Goal: Task Accomplishment & Management: Manage account settings

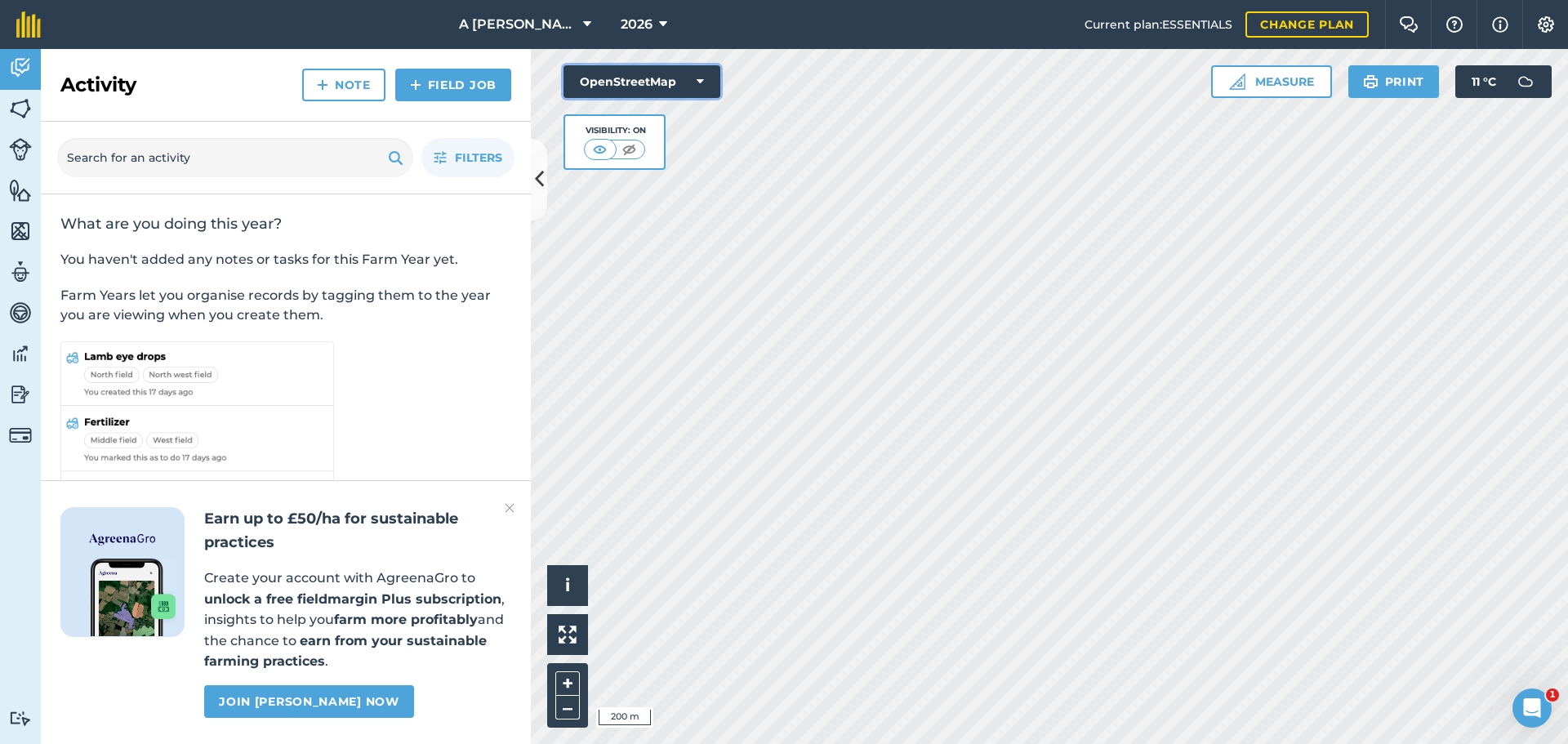
click at [644, 75] on button "OpenStreetMap" at bounding box center [641, 81] width 157 height 33
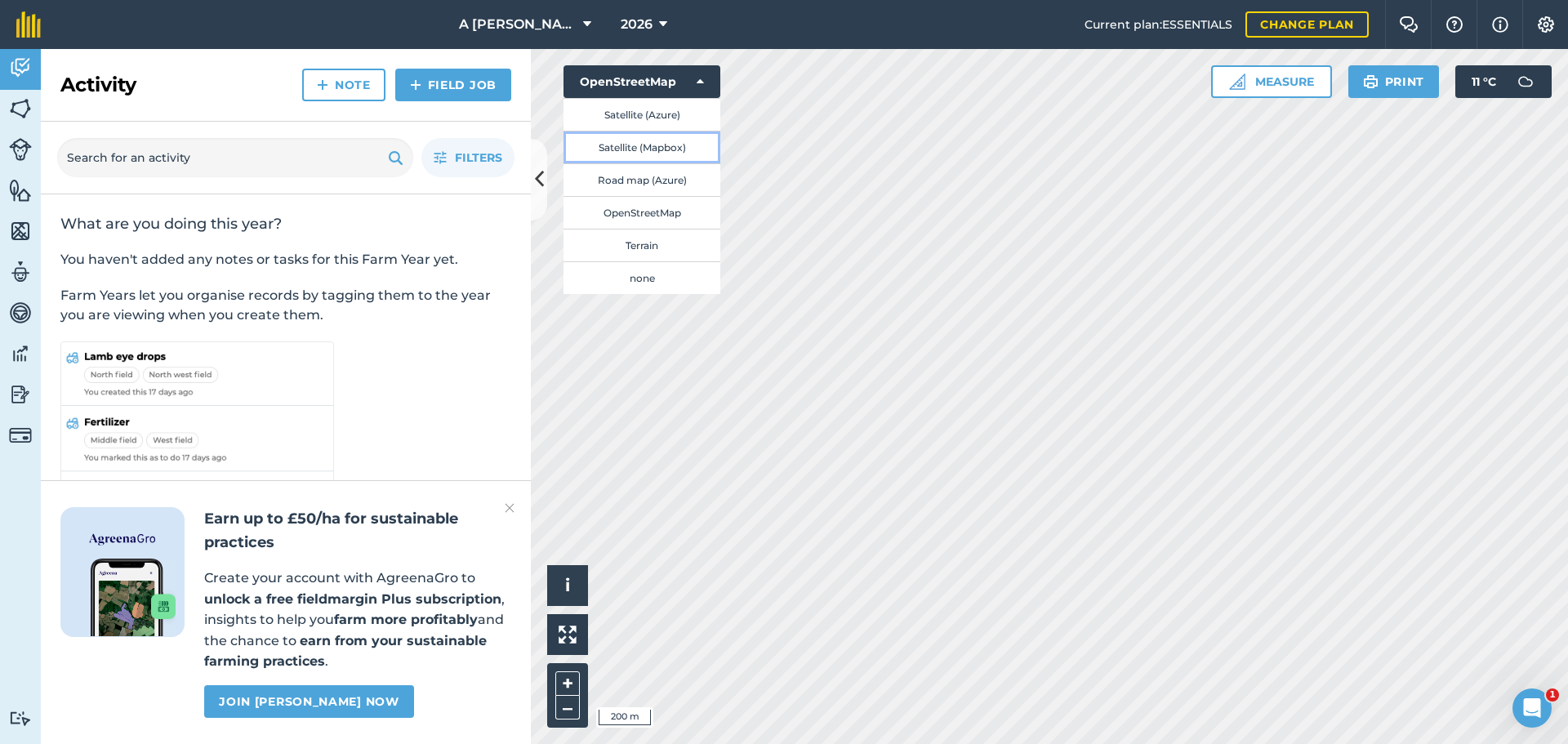
click at [652, 148] on button "Satellite (Mapbox)" at bounding box center [641, 147] width 157 height 33
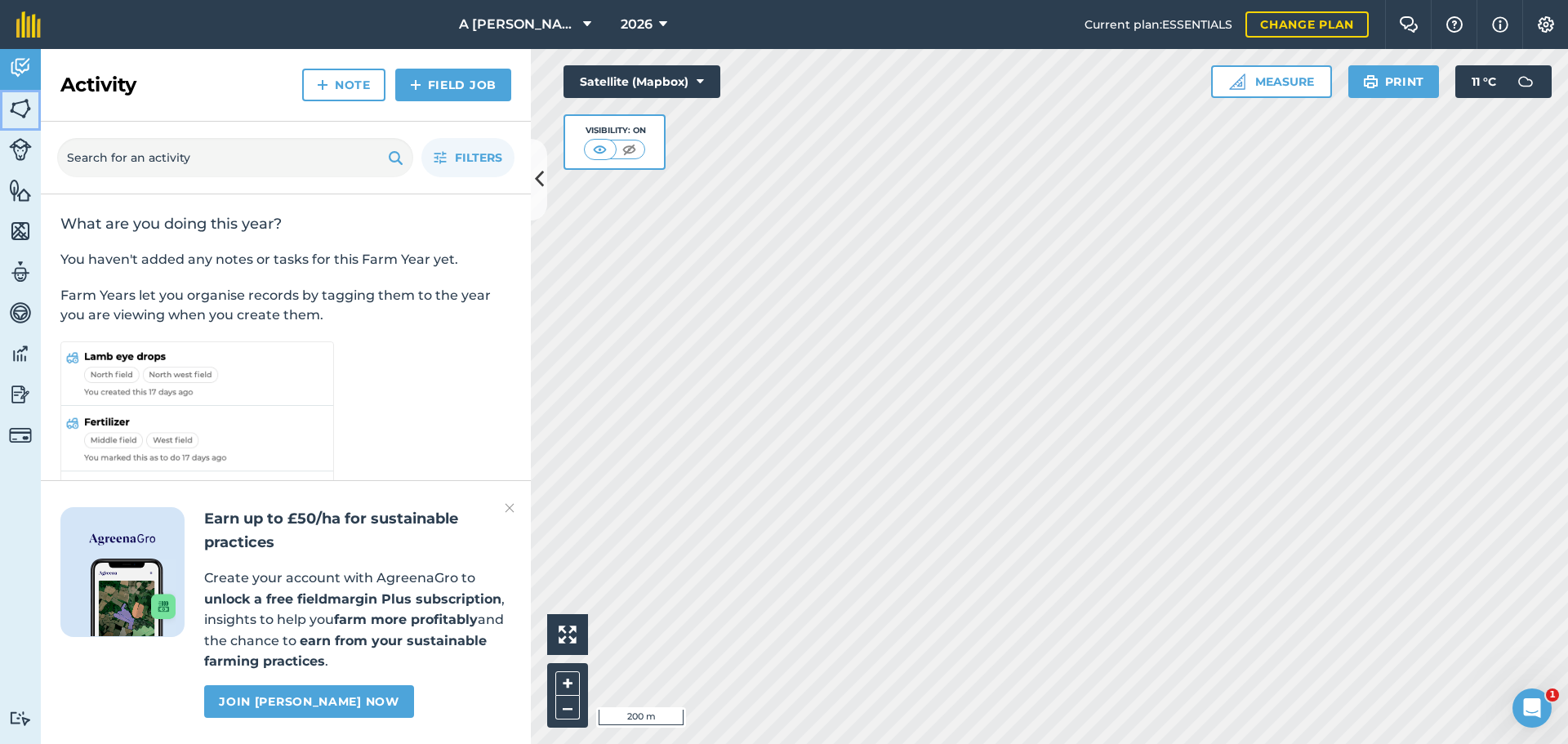
click at [34, 107] on link "Fields" at bounding box center [20, 110] width 41 height 41
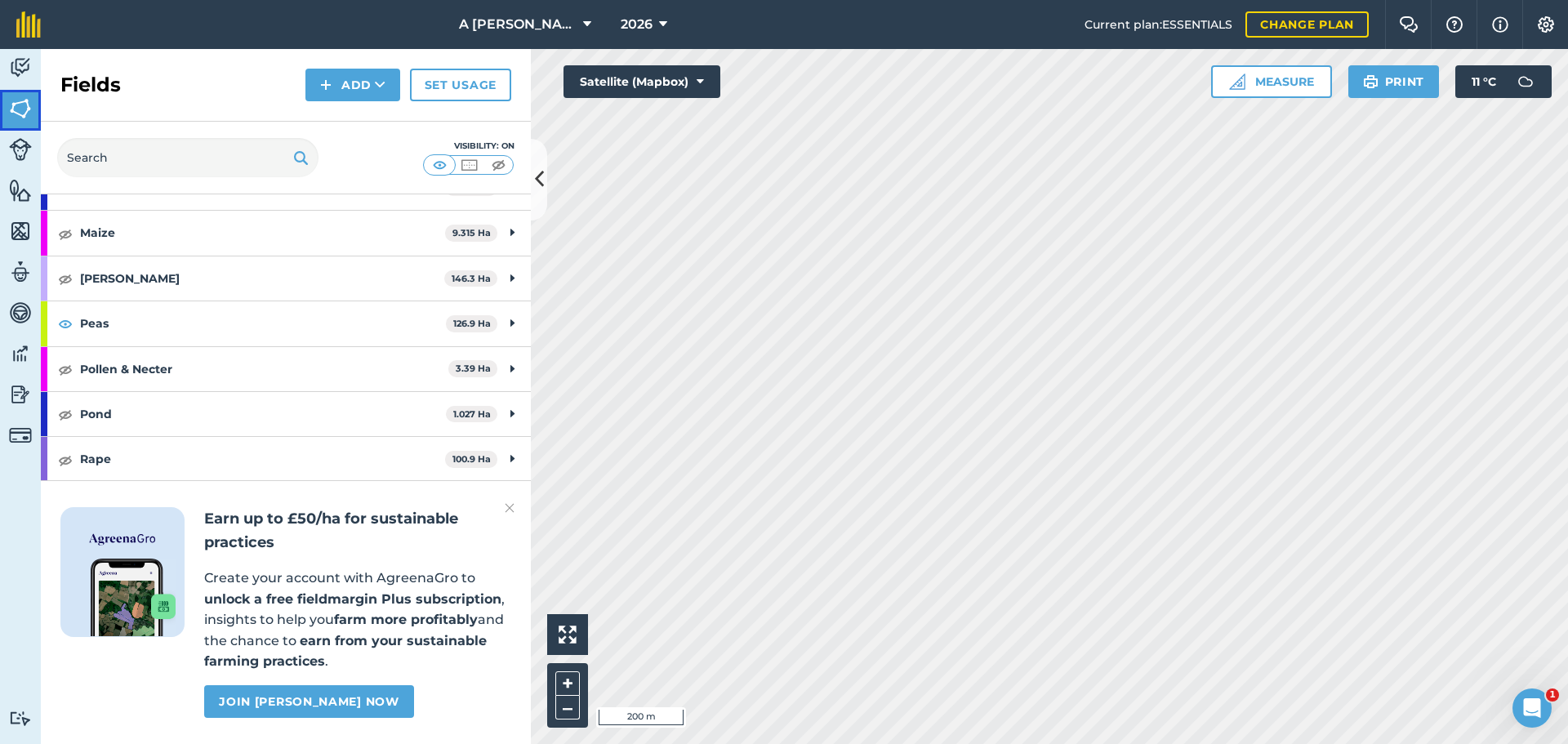
scroll to position [250, 0]
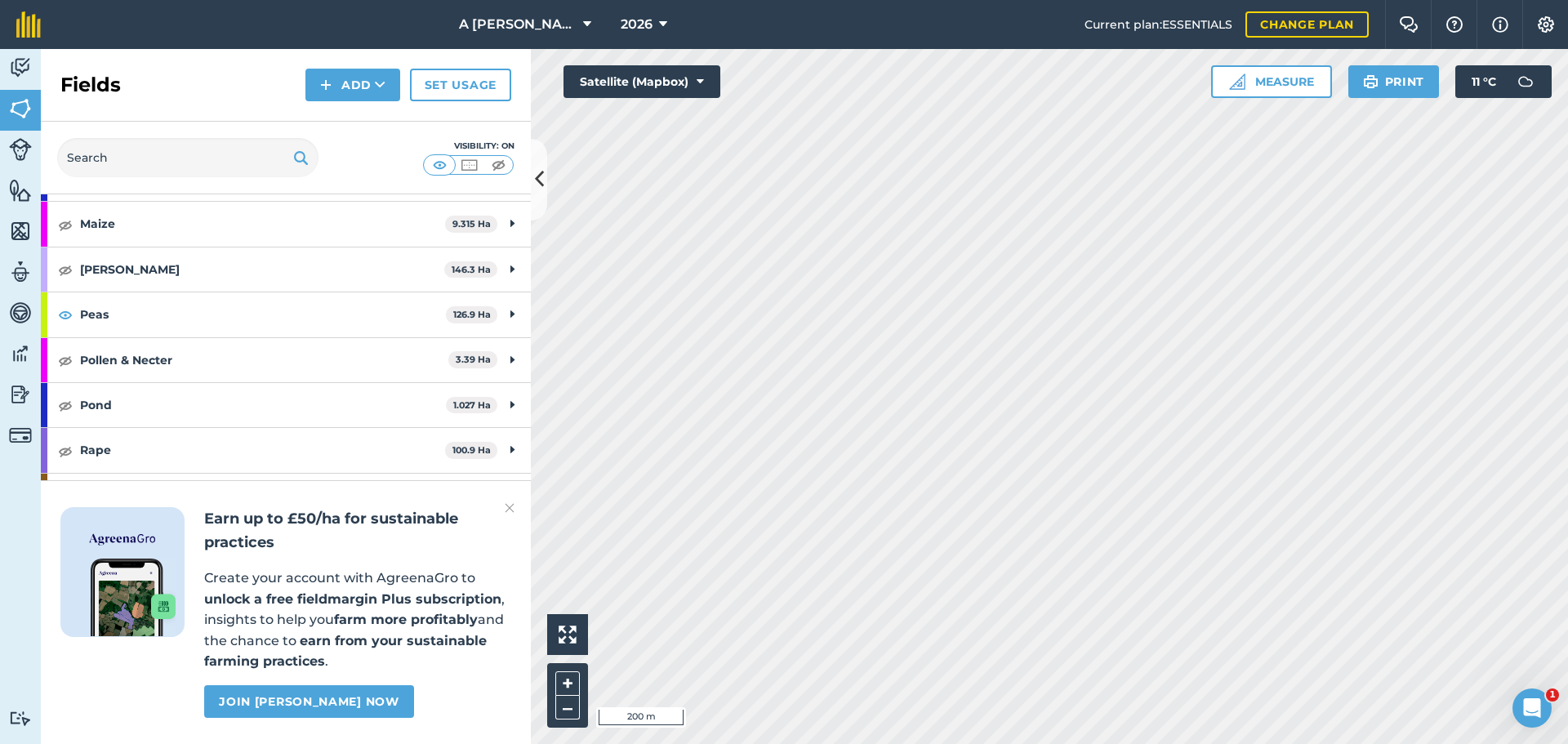
click at [508, 511] on img at bounding box center [510, 507] width 10 height 19
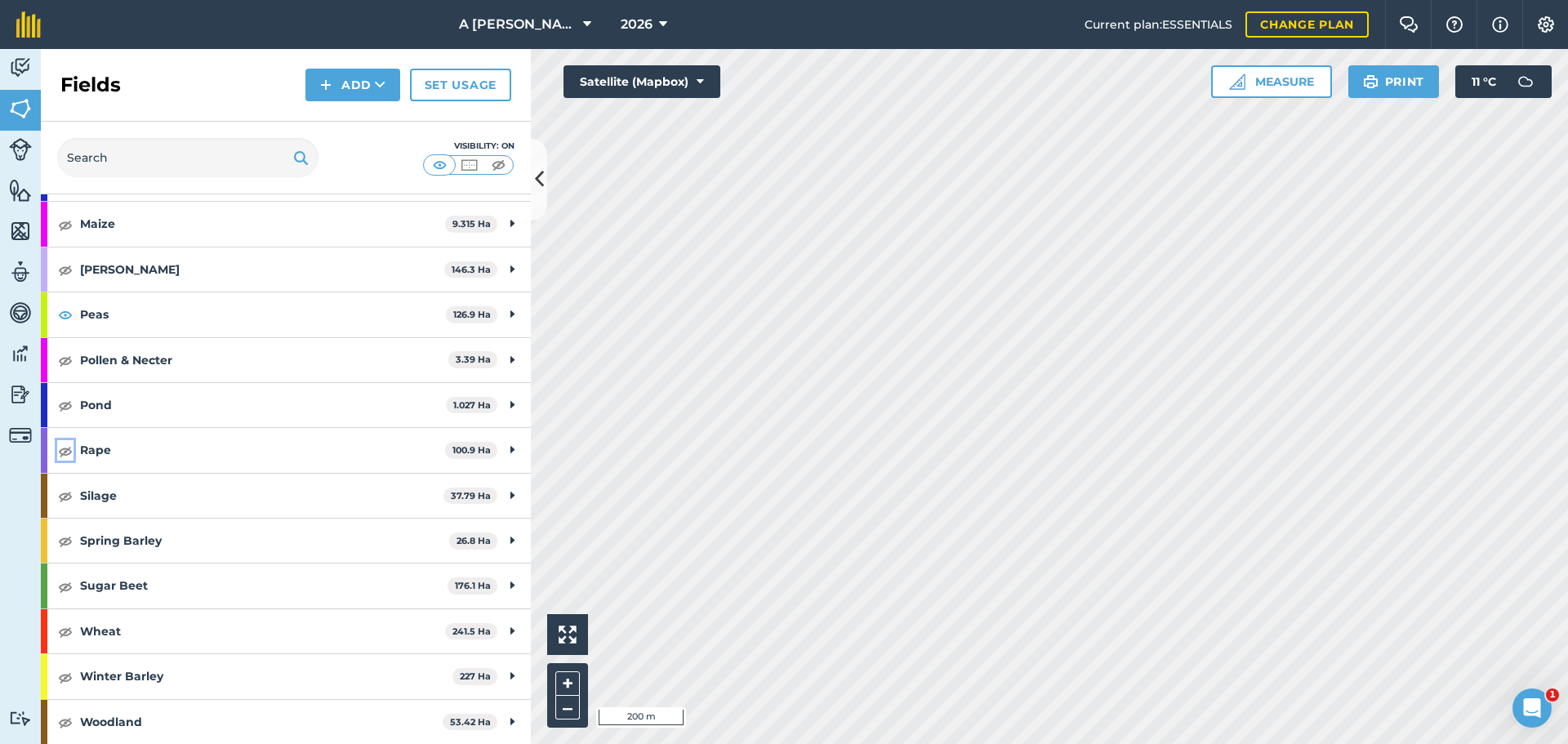
click at [66, 455] on img at bounding box center [65, 450] width 15 height 19
click at [65, 494] on img at bounding box center [65, 495] width 15 height 19
click at [70, 498] on img at bounding box center [65, 495] width 15 height 19
click at [70, 539] on img at bounding box center [65, 540] width 15 height 19
click at [69, 588] on img at bounding box center [65, 586] width 15 height 19
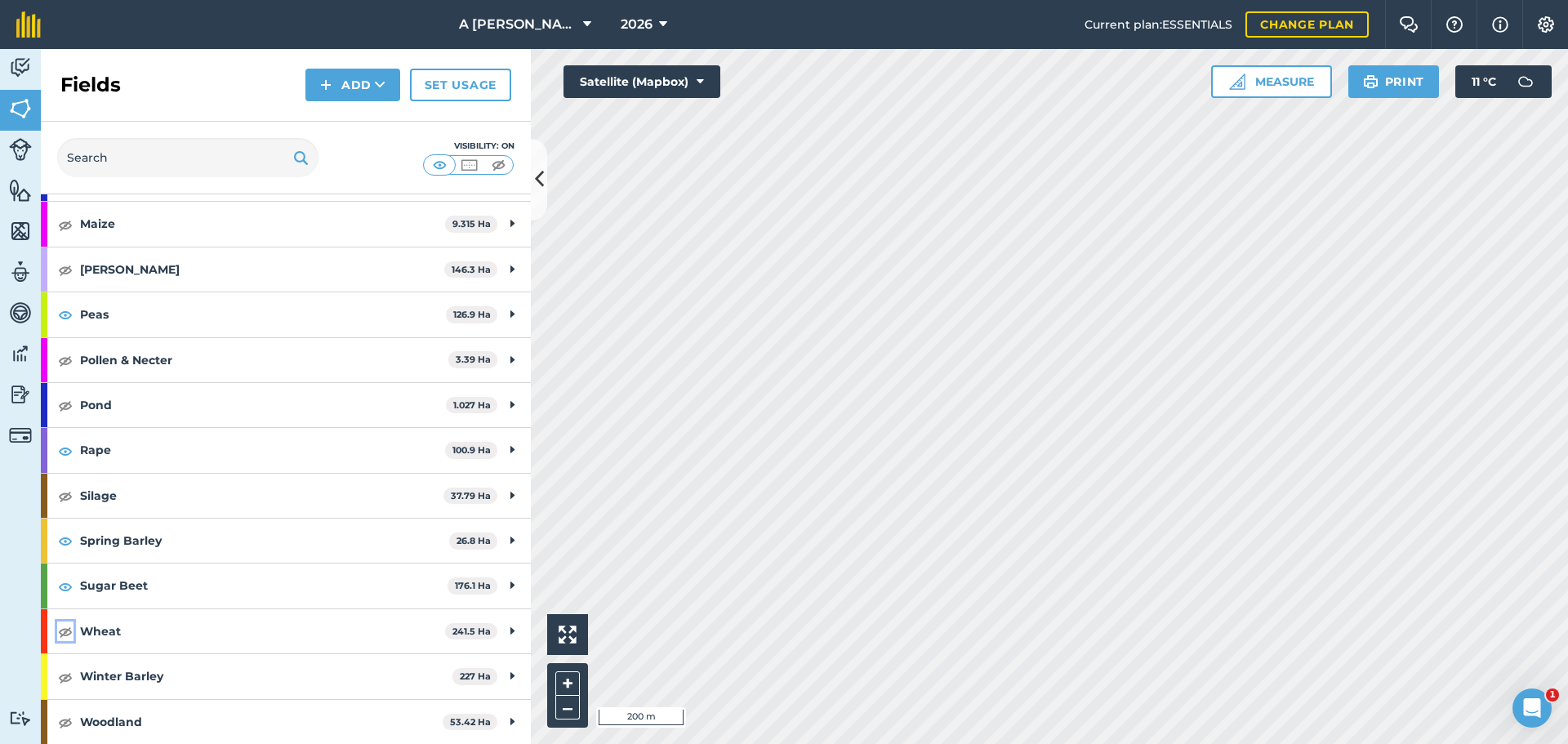
click at [64, 631] on img at bounding box center [65, 631] width 15 height 19
click at [68, 681] on img at bounding box center [65, 677] width 15 height 19
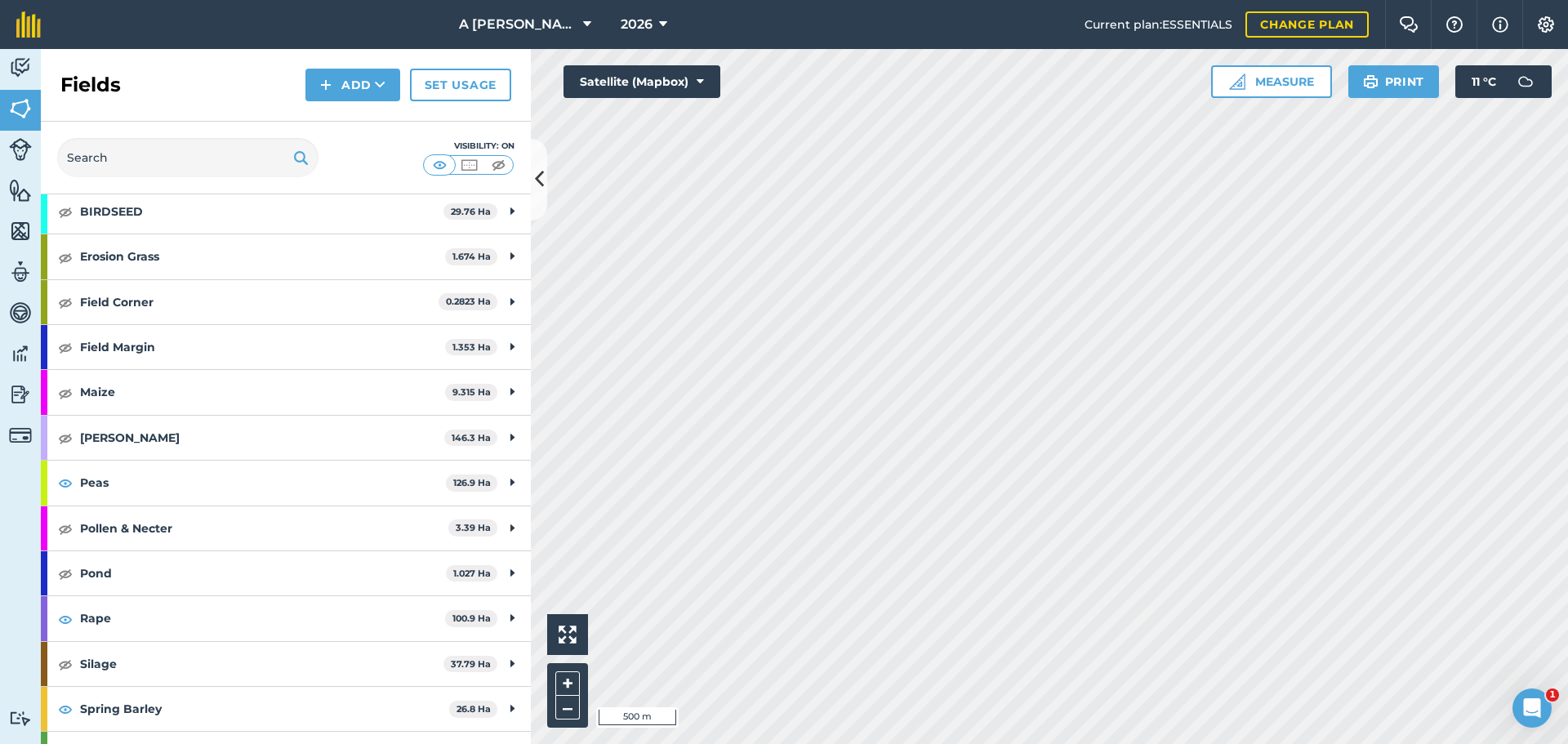
scroll to position [0, 0]
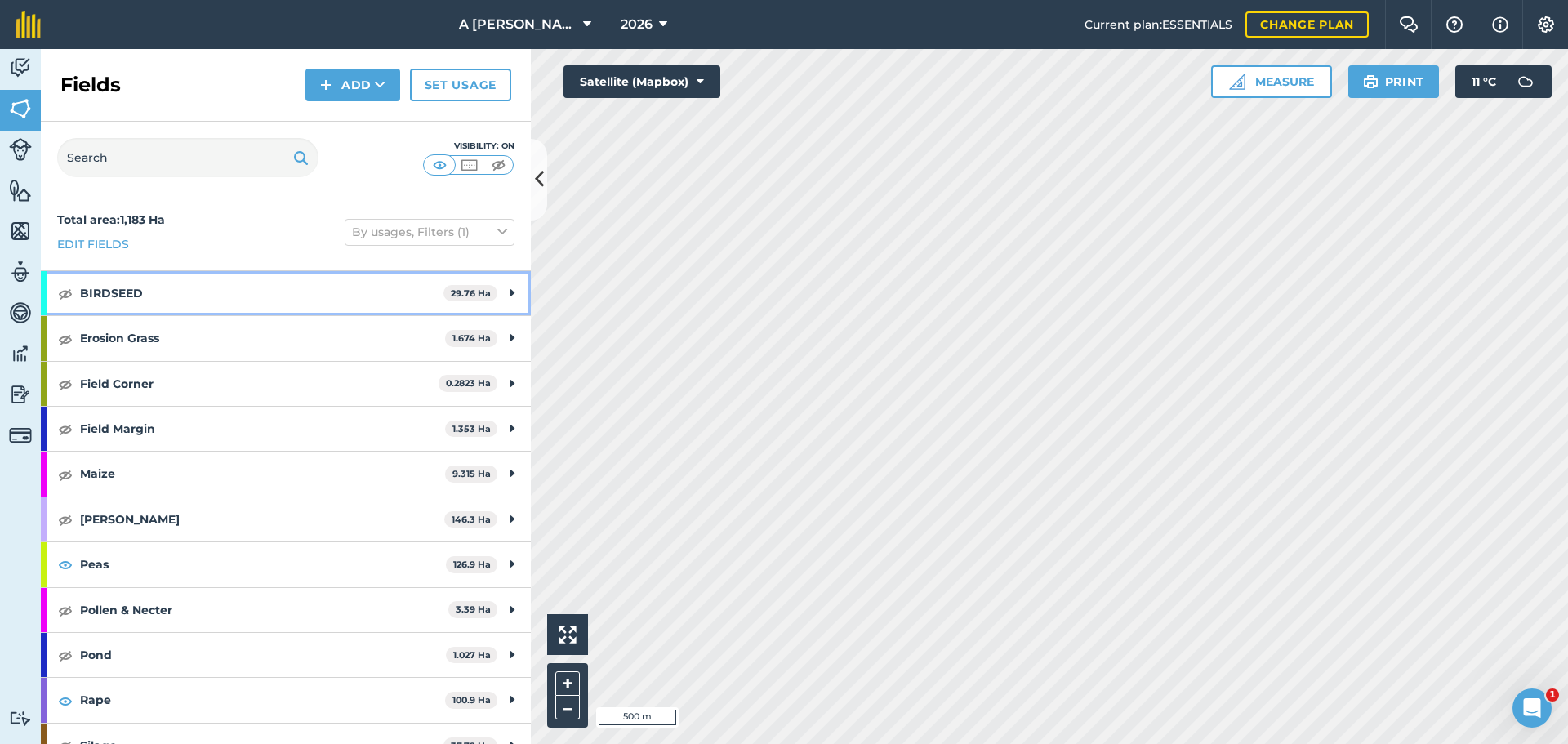
click at [511, 298] on icon at bounding box center [512, 293] width 4 height 18
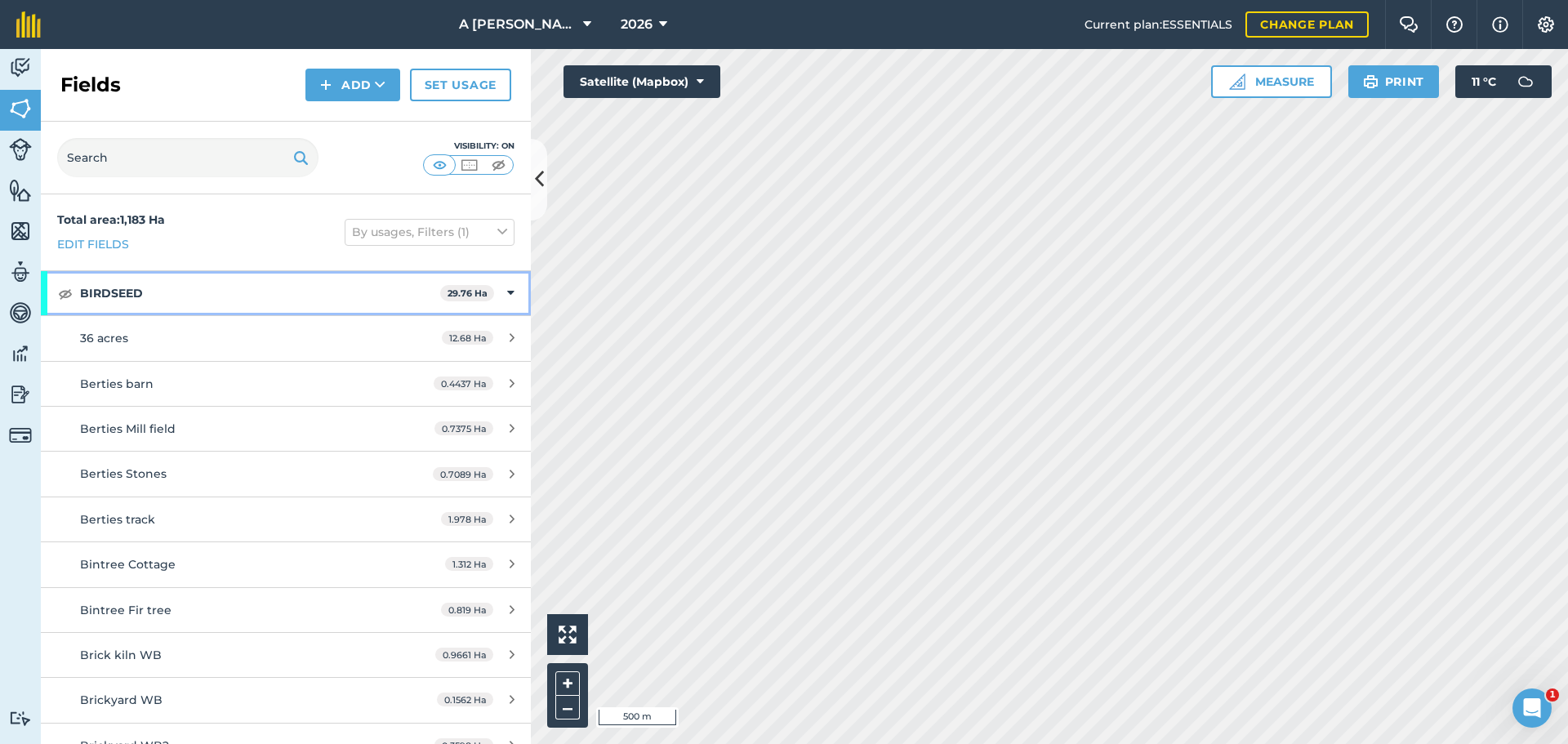
click at [507, 298] on icon at bounding box center [511, 293] width 8 height 18
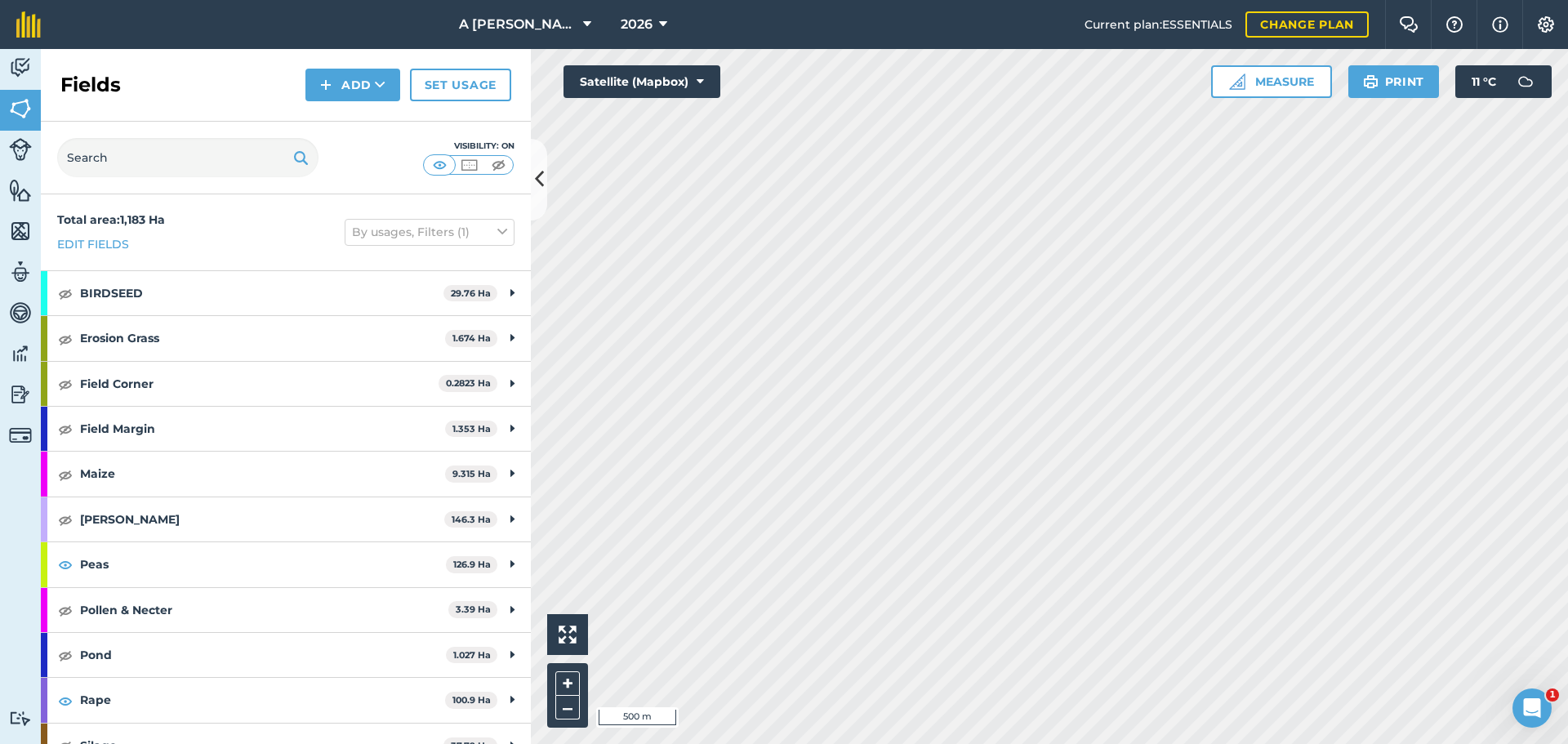
drag, startPoint x: 342, startPoint y: 299, endPoint x: 233, endPoint y: 254, distance: 117.9
click at [233, 254] on div "Total area : 1,183 Ha Edit fields By usages, Filters (1)" at bounding box center [286, 232] width 490 height 76
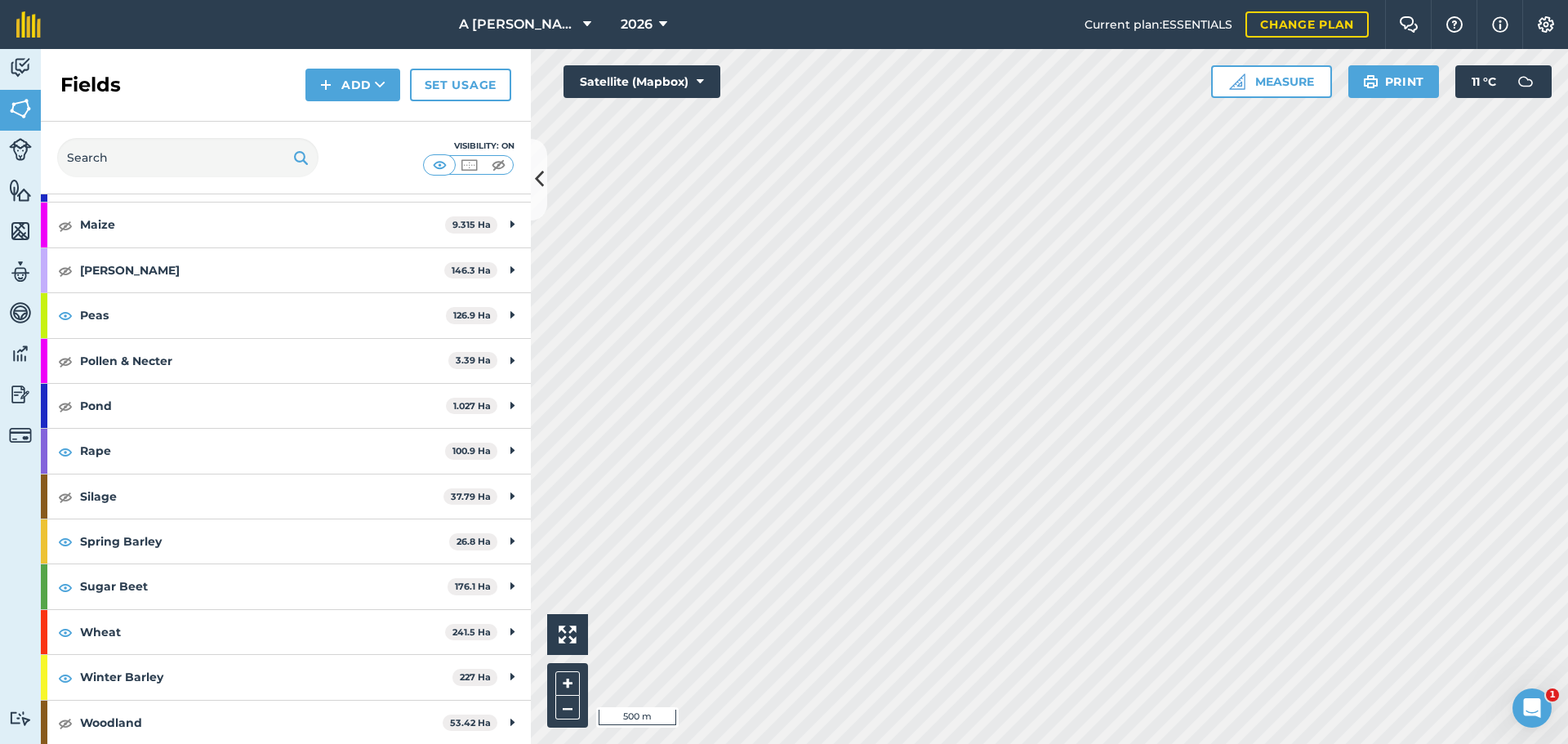
scroll to position [250, 0]
click at [636, 29] on span "2026" at bounding box center [636, 24] width 32 height 19
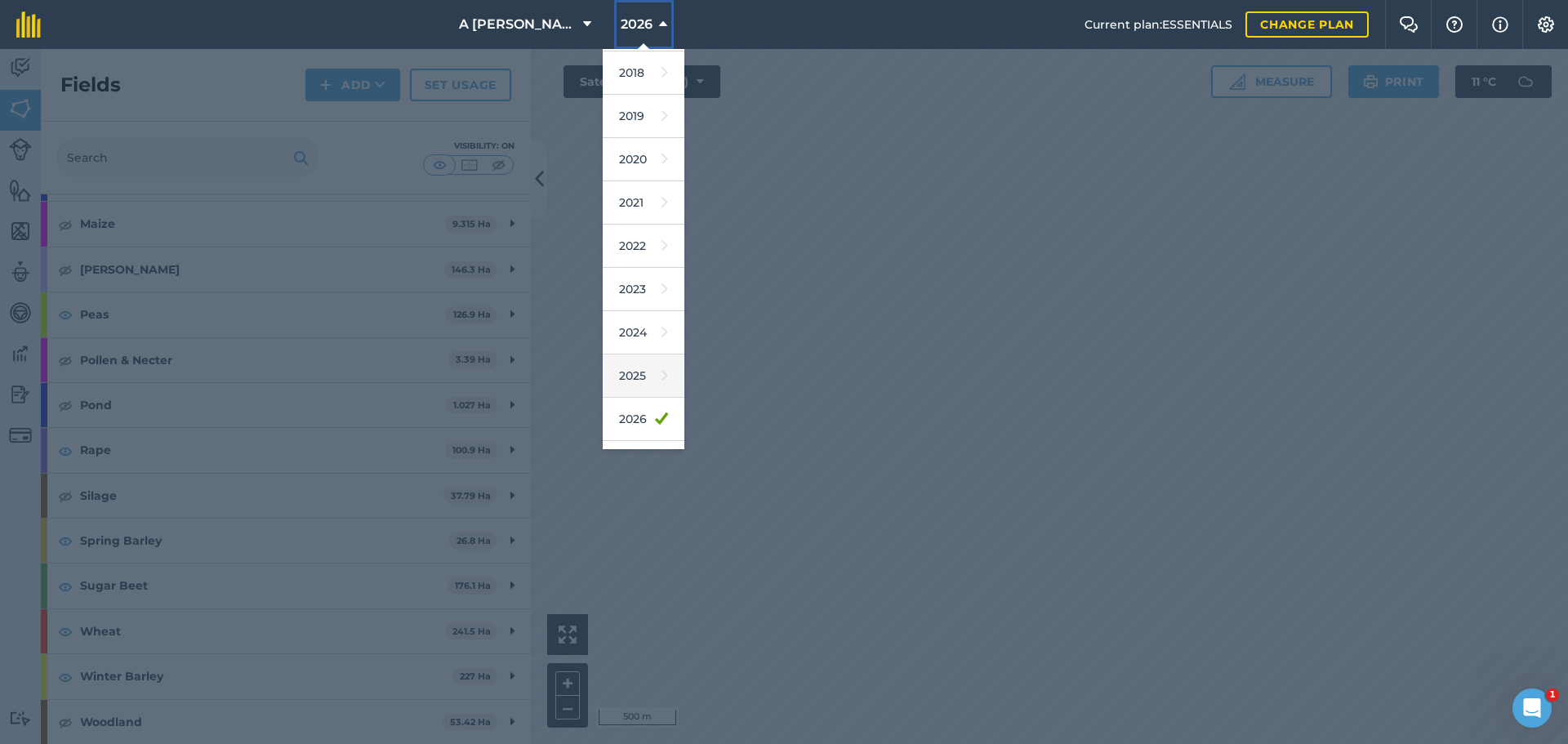
scroll to position [76, 0]
click at [645, 426] on link "2027" at bounding box center [643, 428] width 81 height 44
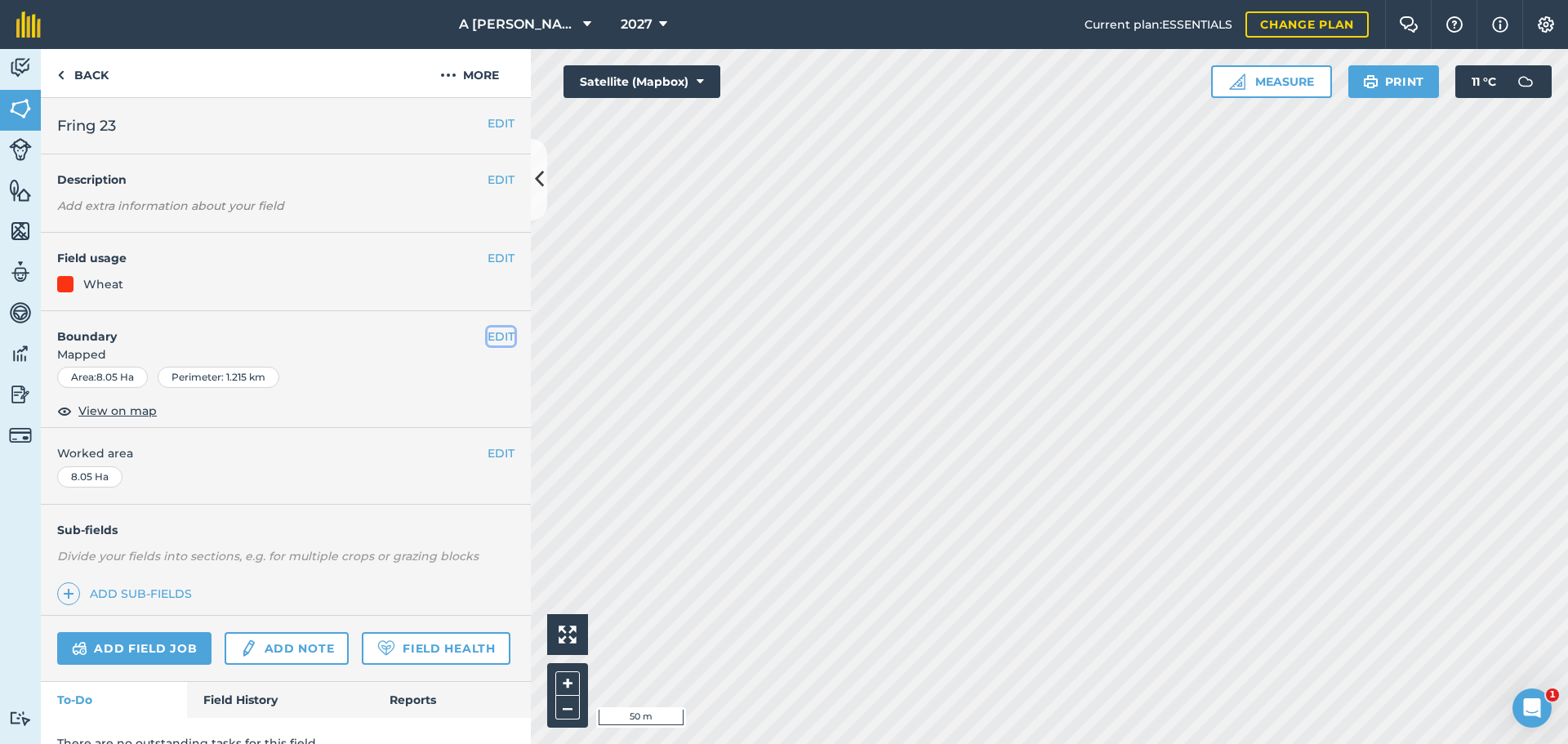
click at [491, 340] on button "EDIT" at bounding box center [501, 336] width 27 height 18
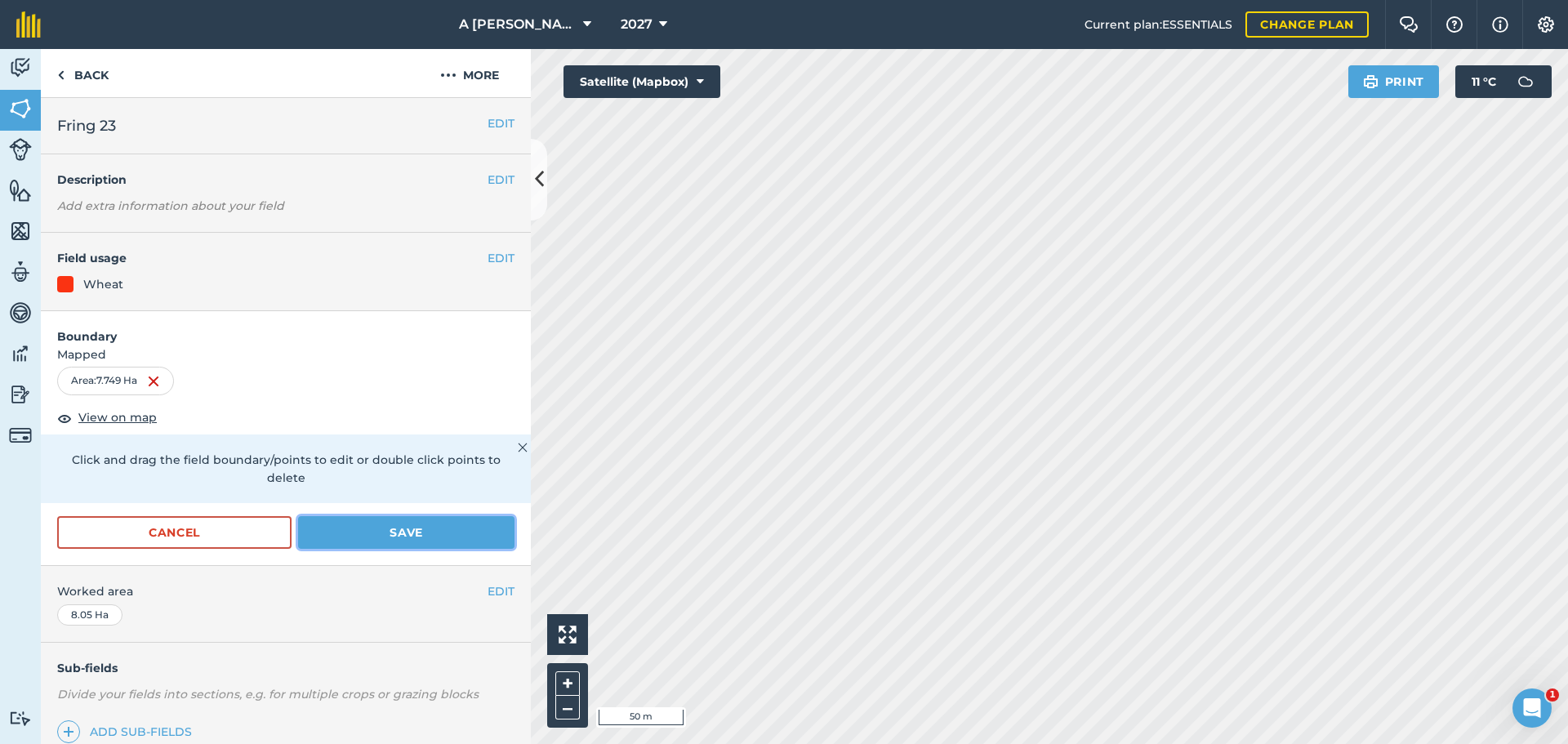
click at [396, 533] on button "Save" at bounding box center [406, 533] width 216 height 33
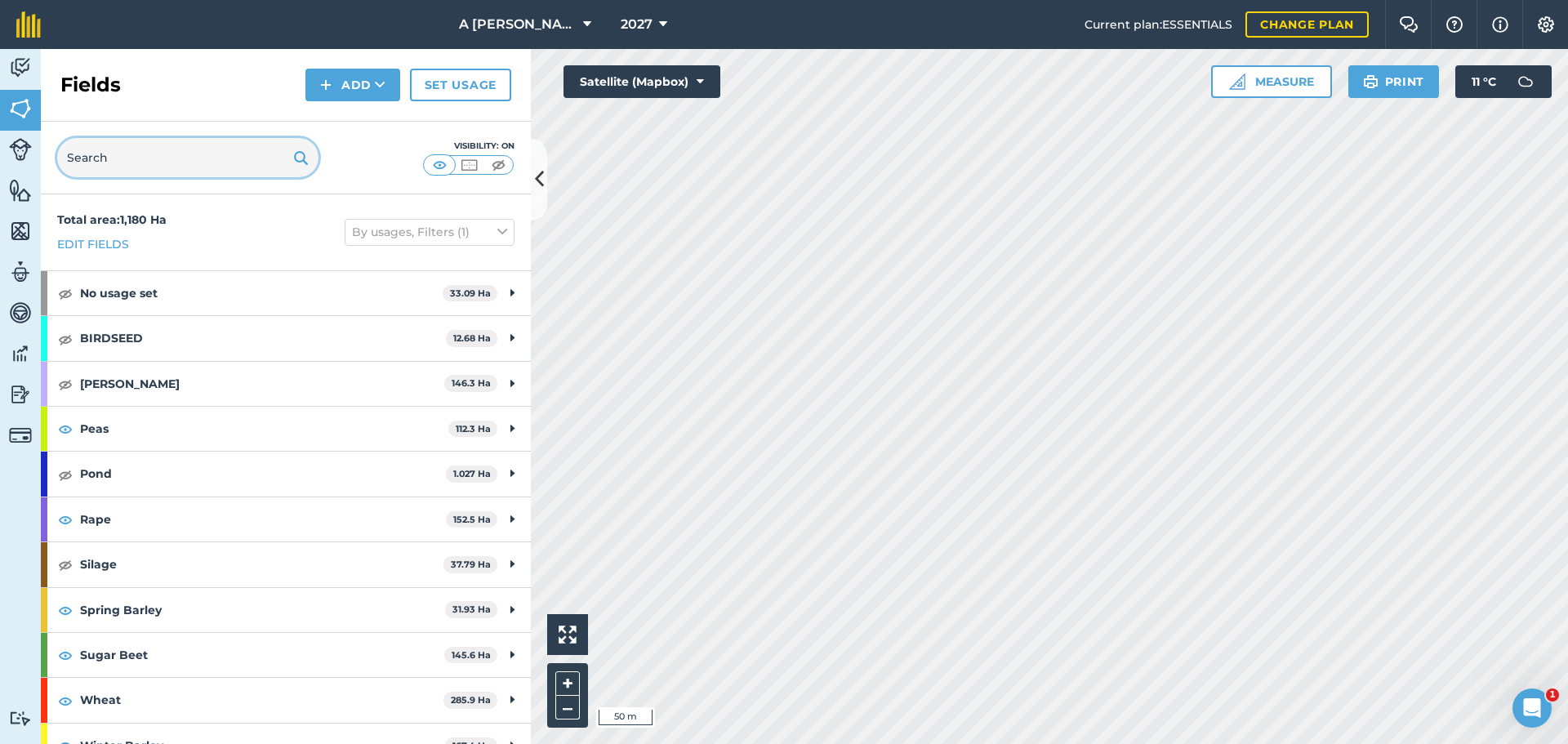
click at [190, 155] on input "text" at bounding box center [188, 158] width 262 height 39
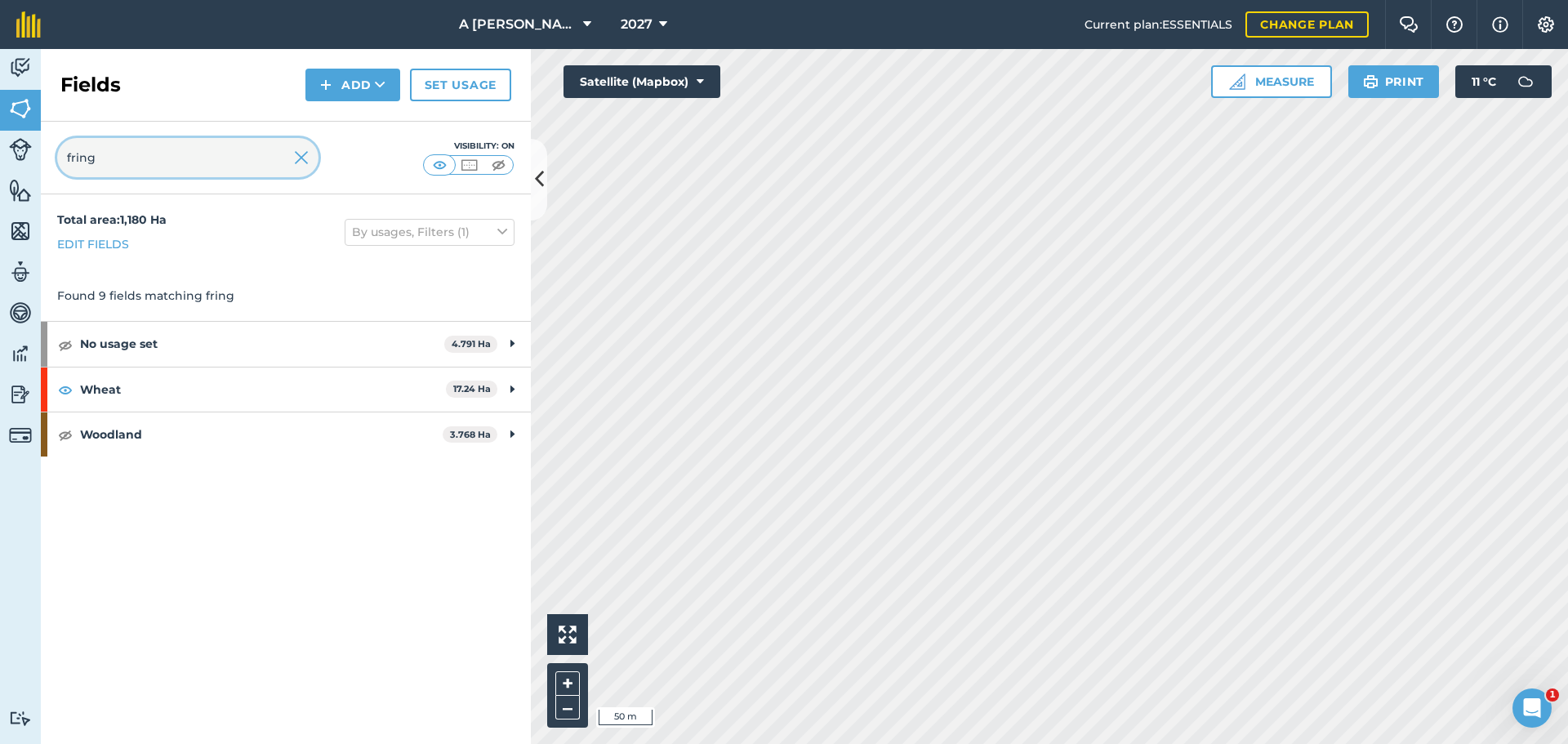
type input "fring"
click at [517, 393] on div "Wheat 17.24 Ha" at bounding box center [286, 389] width 490 height 44
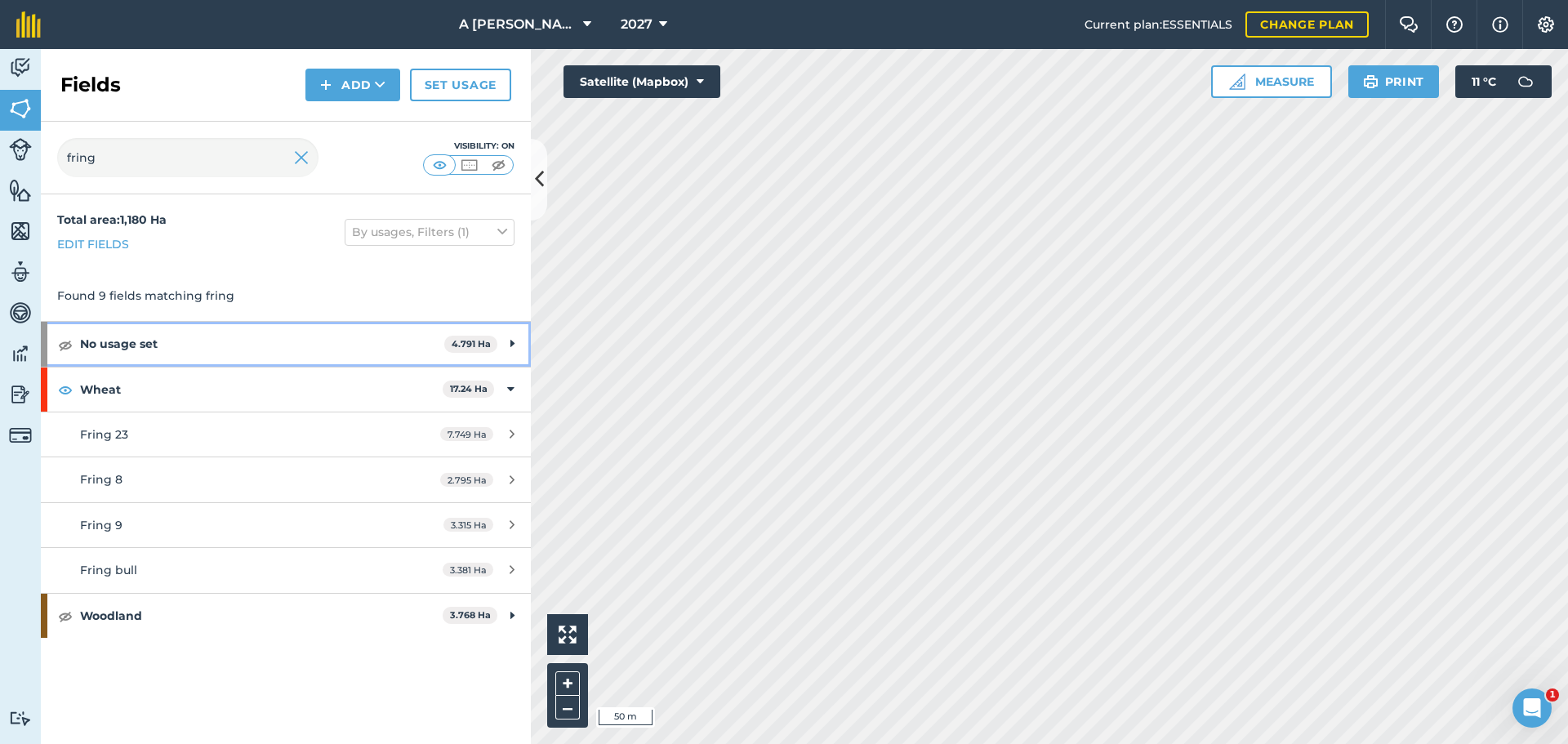
click at [517, 350] on div "No usage set 4.791 Ha" at bounding box center [286, 344] width 490 height 44
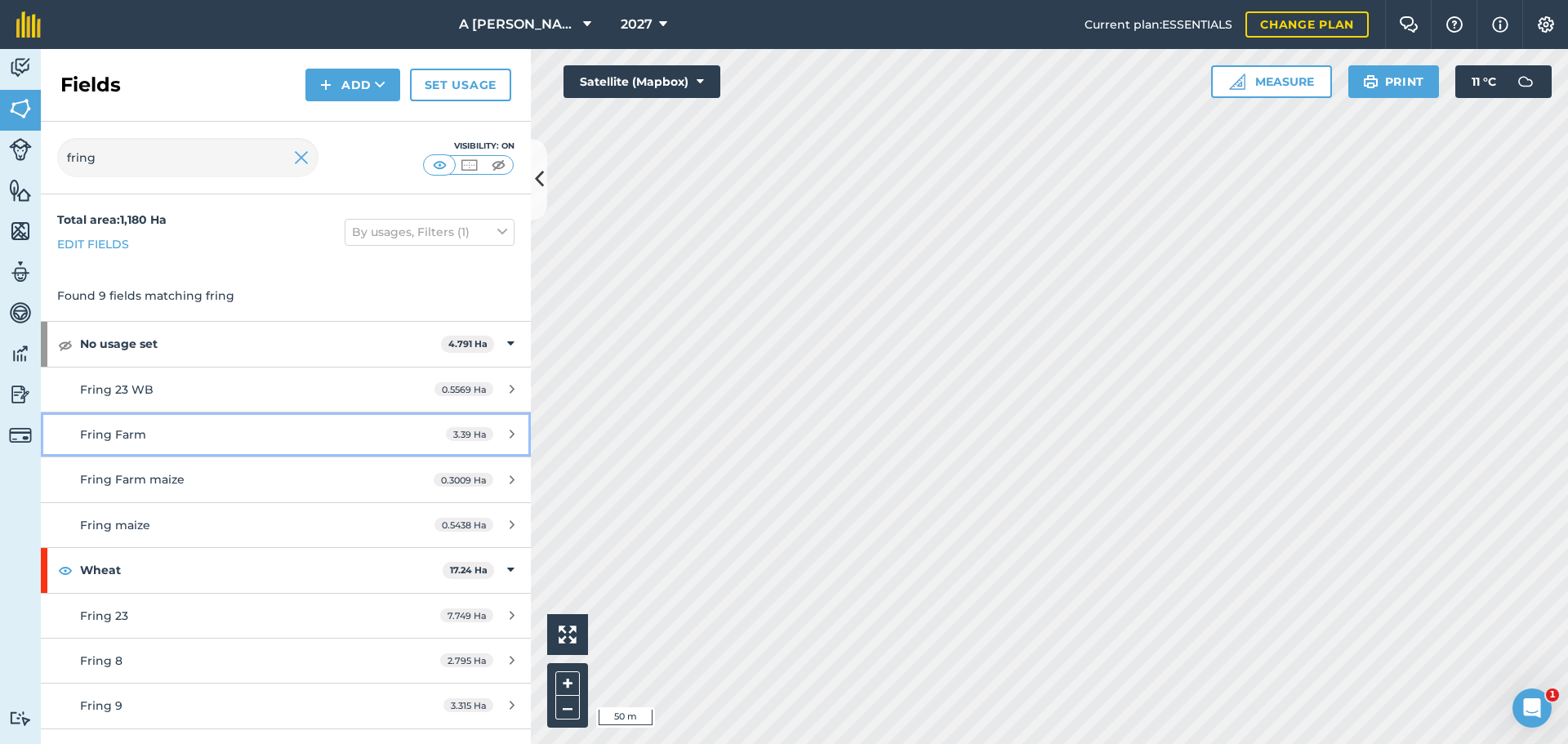
click at [243, 441] on div "Fring Farm" at bounding box center [233, 434] width 307 height 18
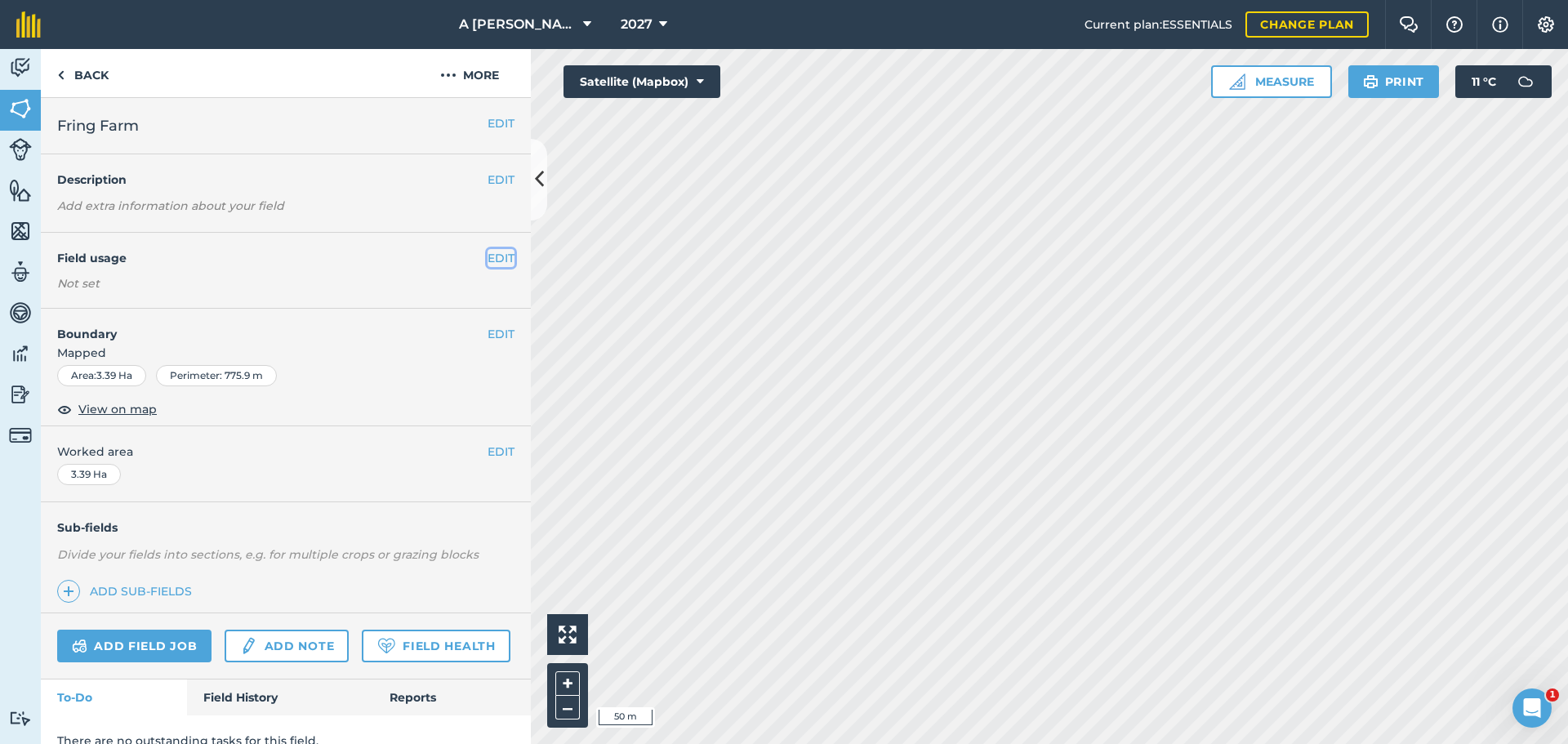
click at [491, 256] on button "EDIT" at bounding box center [501, 258] width 27 height 18
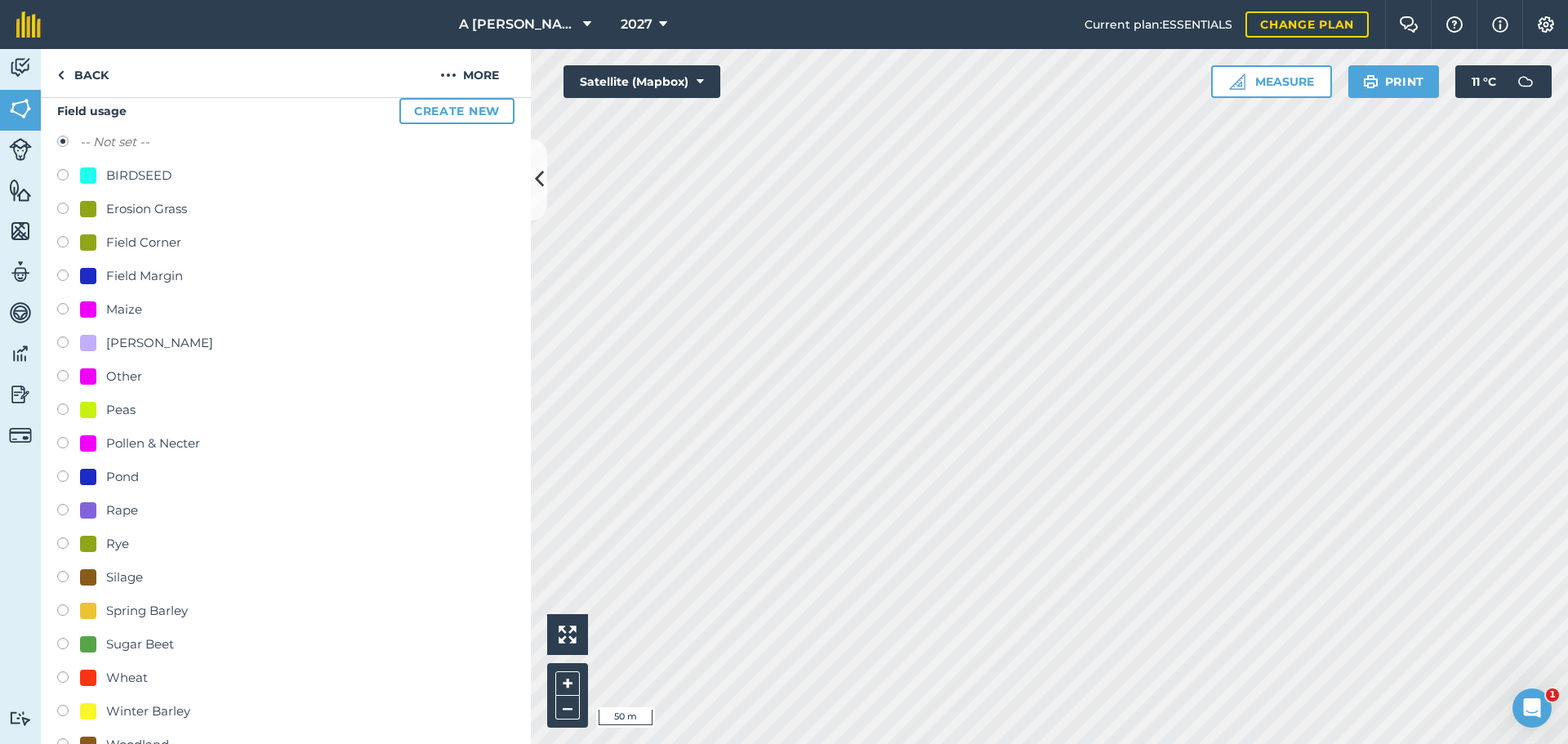
scroll to position [327, 0]
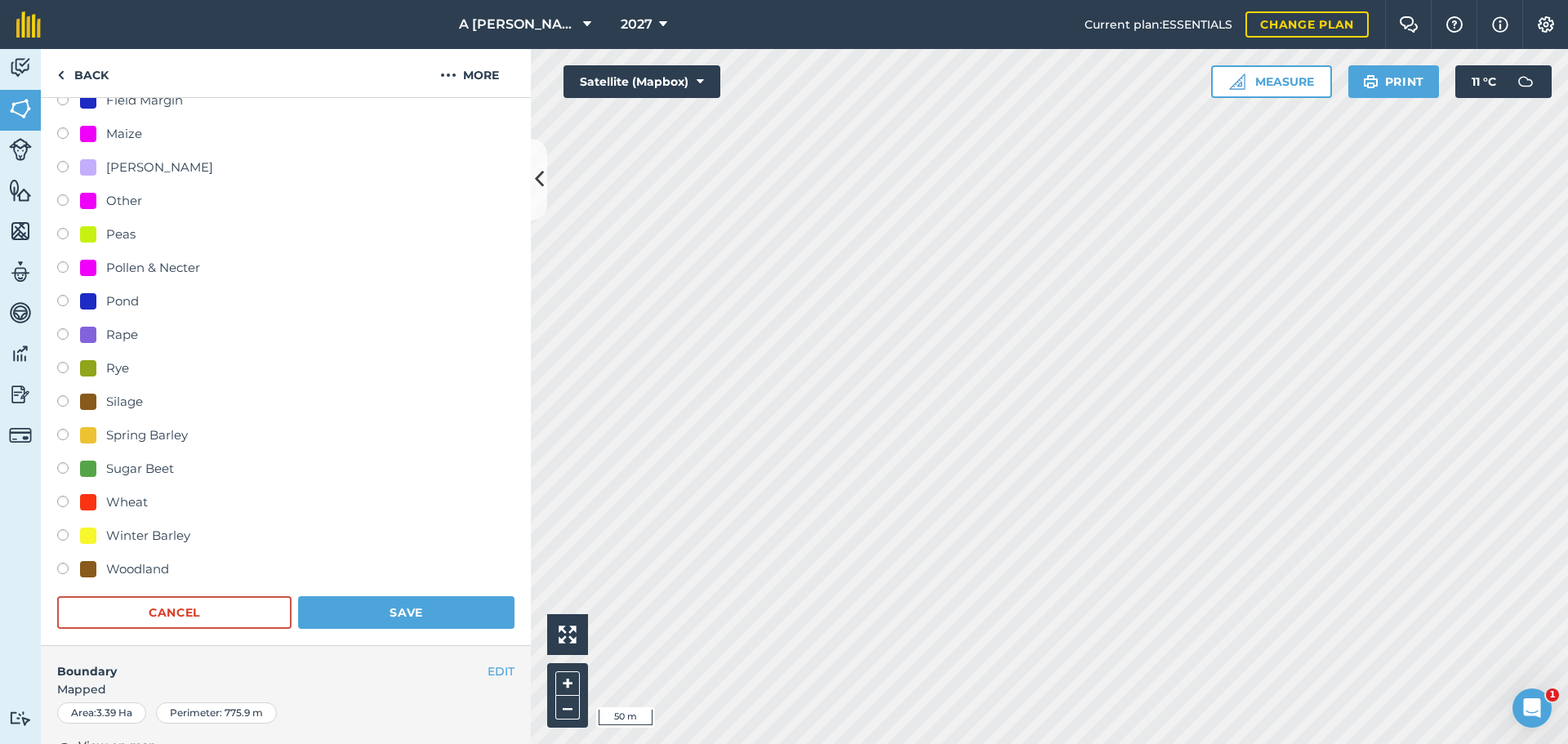
click at [65, 501] on label at bounding box center [68, 503] width 23 height 16
radio input "true"
radio input "false"
click at [336, 611] on button "Save" at bounding box center [406, 612] width 216 height 33
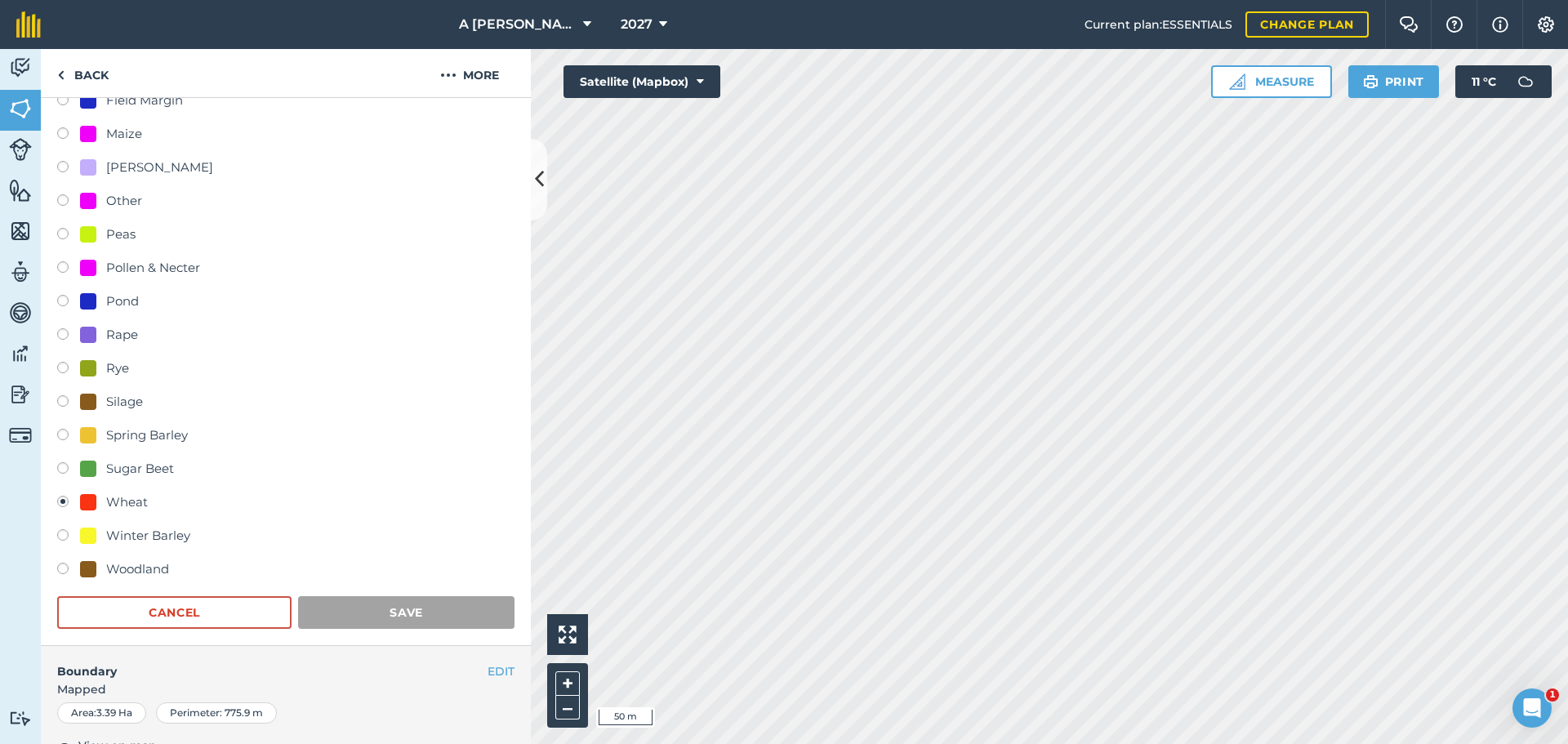
scroll to position [70, 0]
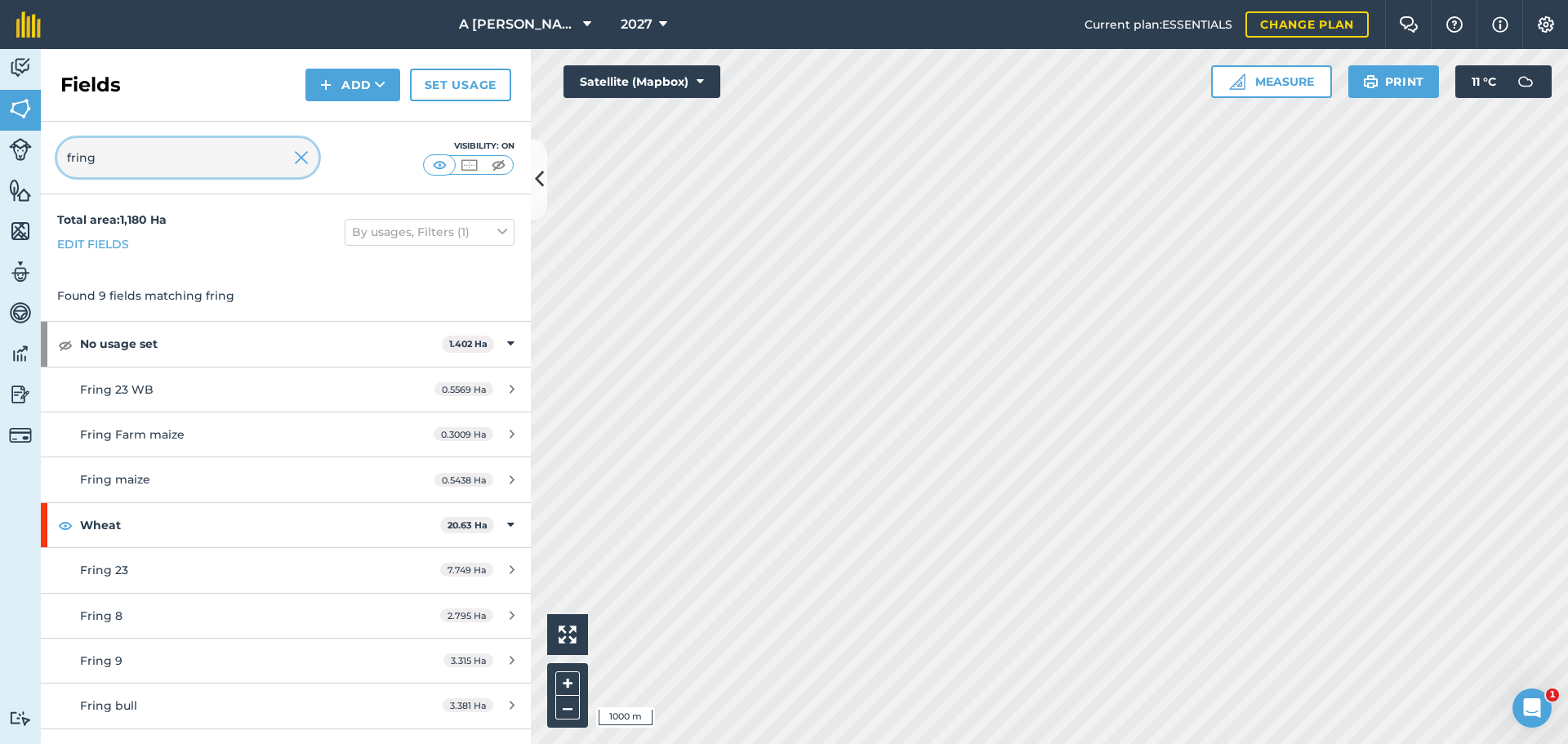
click at [283, 148] on input "fring" at bounding box center [188, 158] width 262 height 39
click at [305, 159] on img at bounding box center [302, 157] width 15 height 19
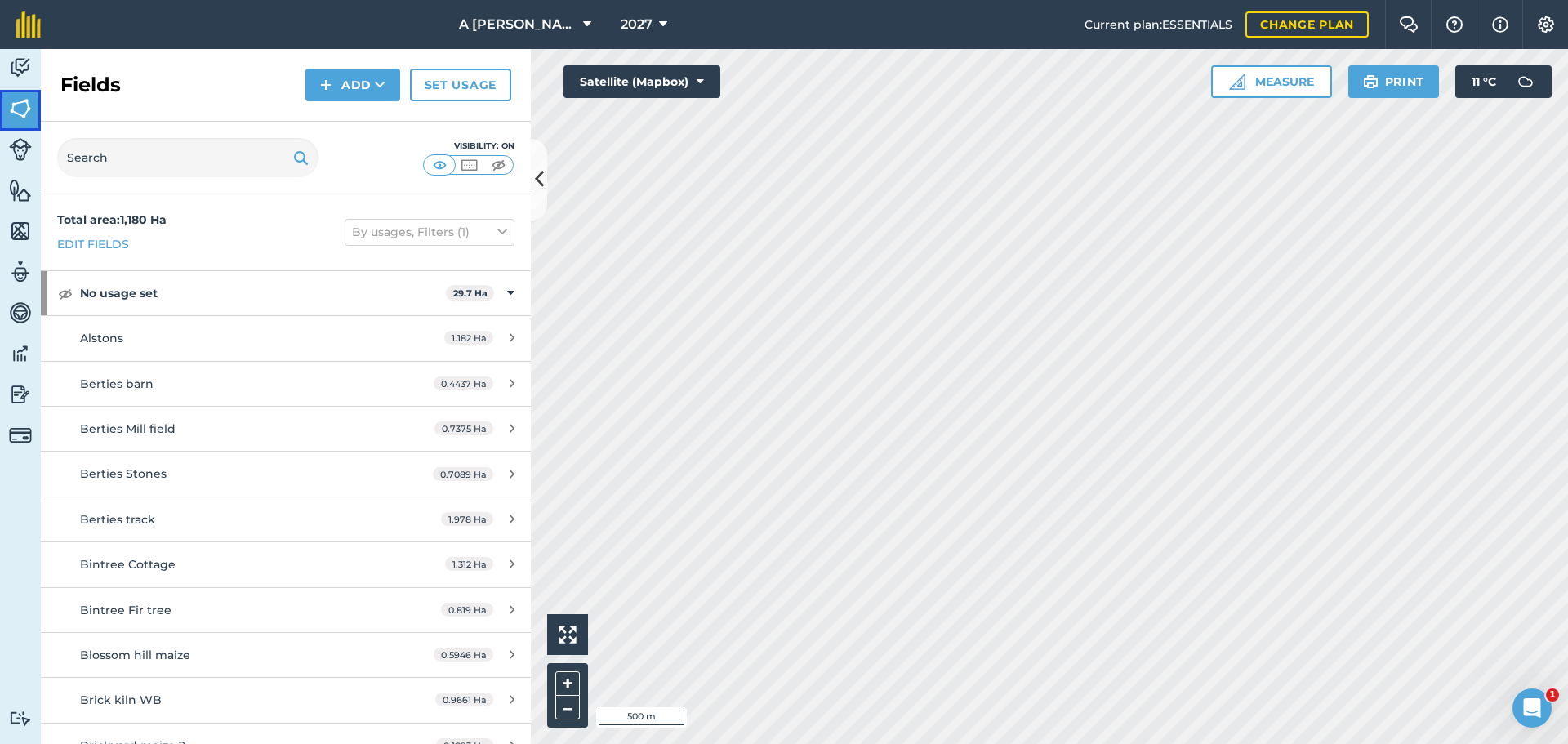
click at [23, 115] on img at bounding box center [20, 108] width 23 height 24
click at [13, 65] on img at bounding box center [20, 67] width 23 height 24
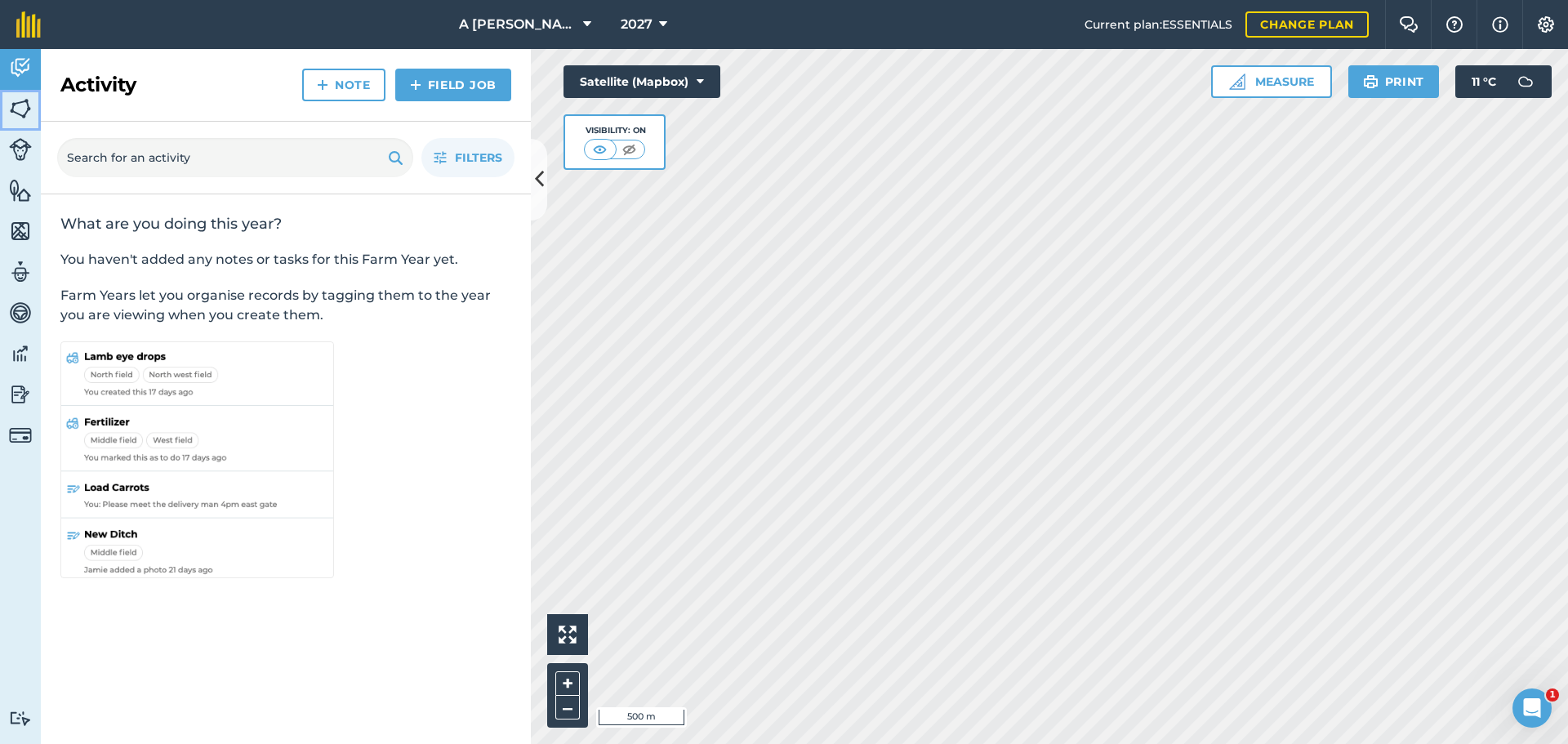
click at [14, 98] on img at bounding box center [20, 108] width 23 height 24
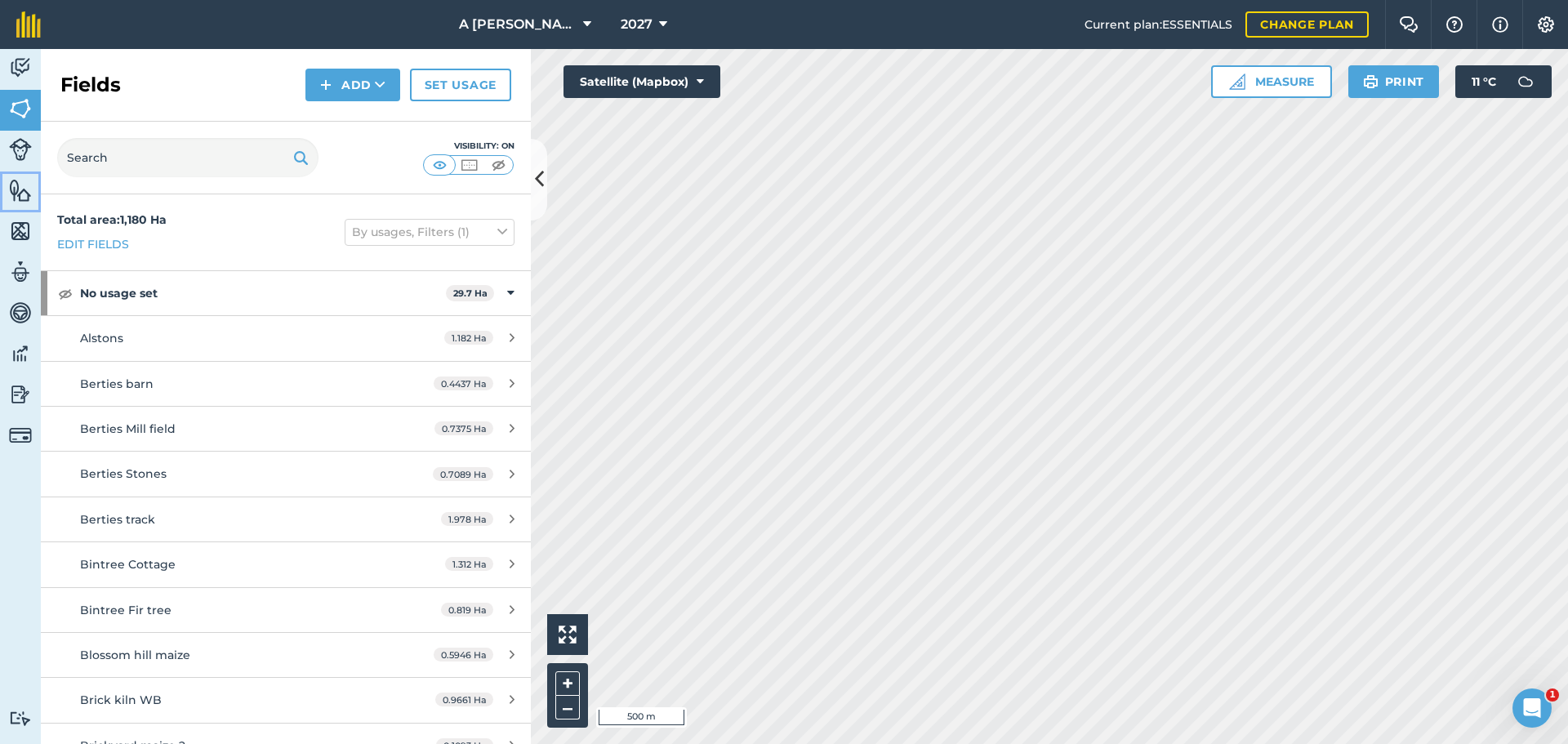
click at [15, 193] on img at bounding box center [20, 190] width 23 height 24
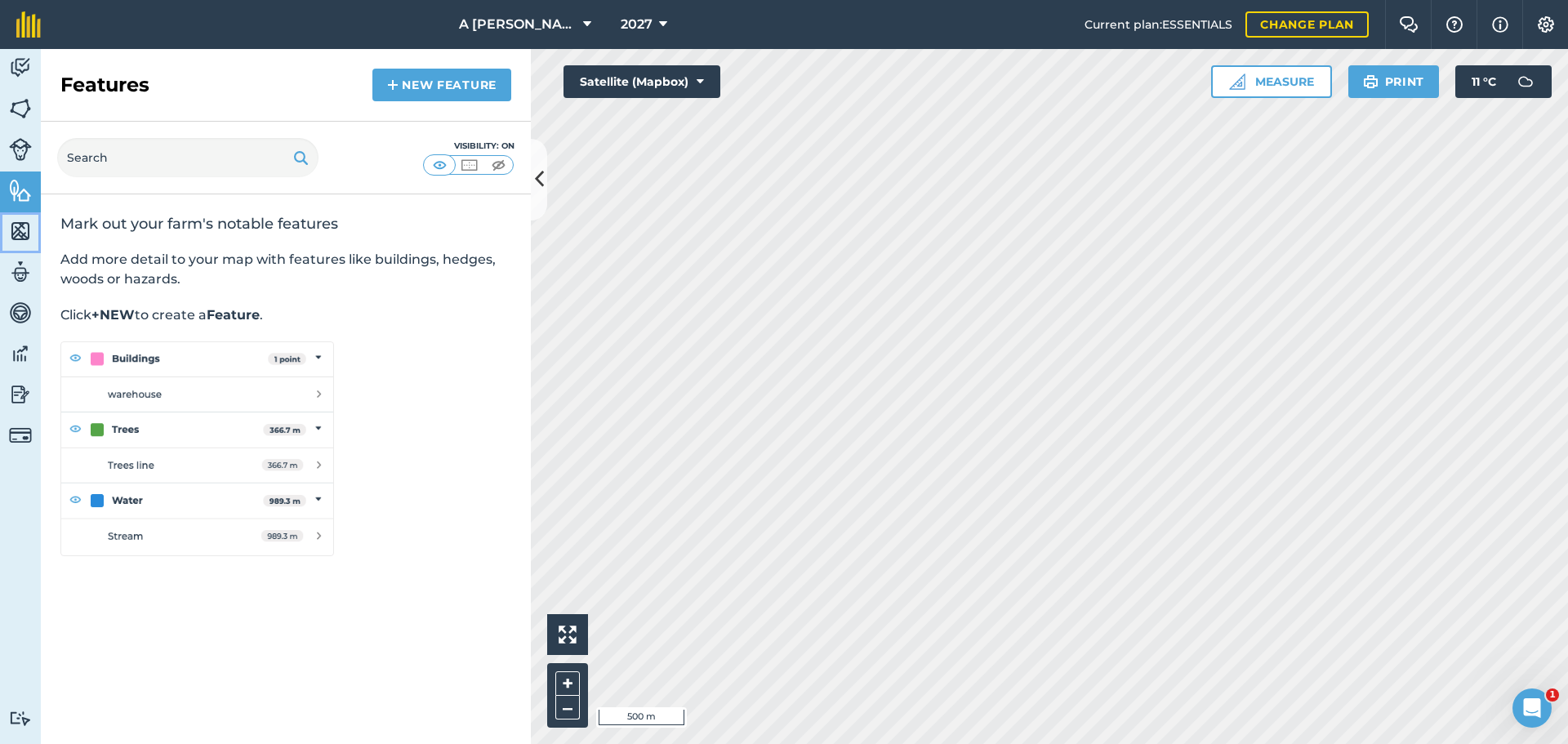
click at [21, 237] on img at bounding box center [20, 231] width 23 height 24
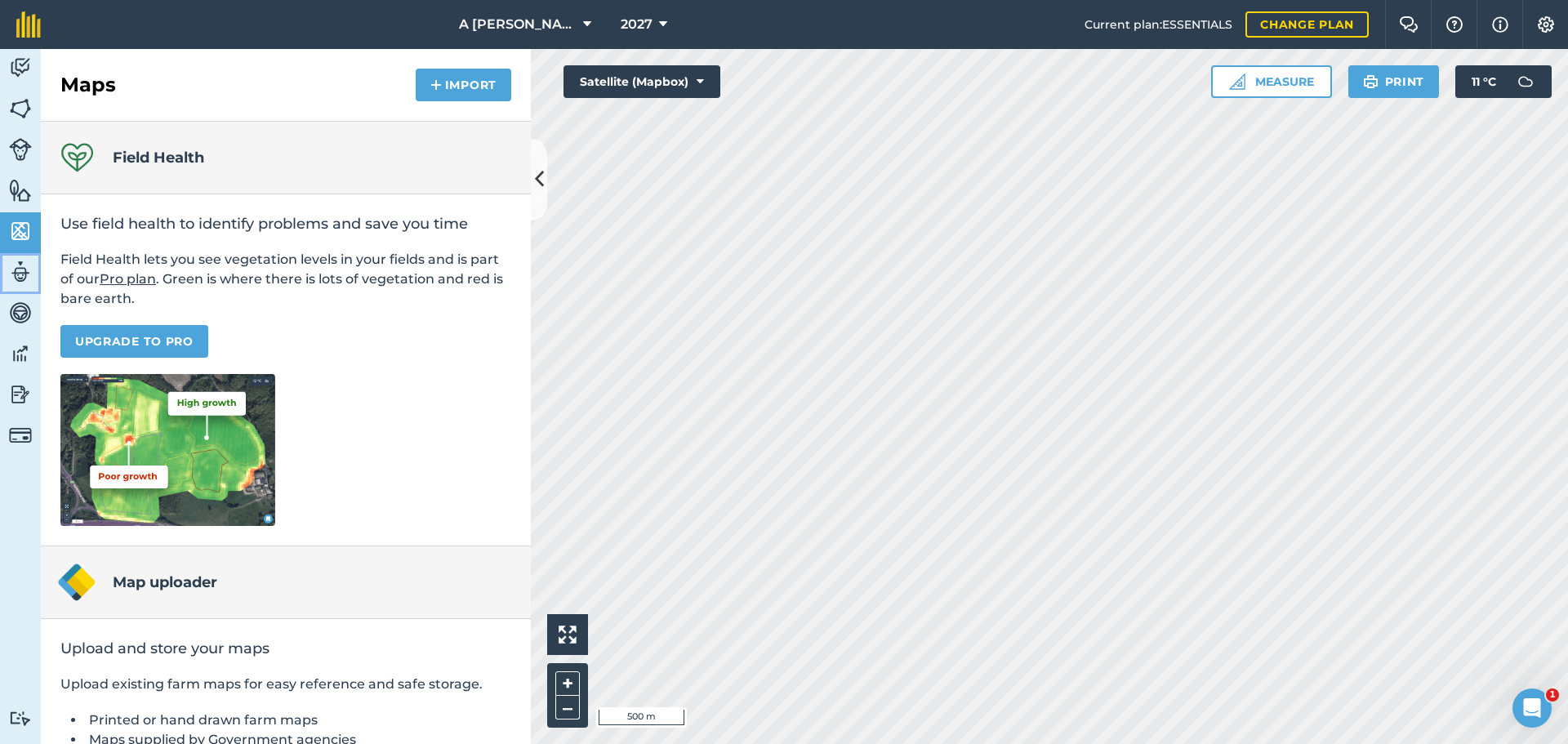
click at [18, 268] on img at bounding box center [20, 272] width 23 height 24
select select "MEMBER"
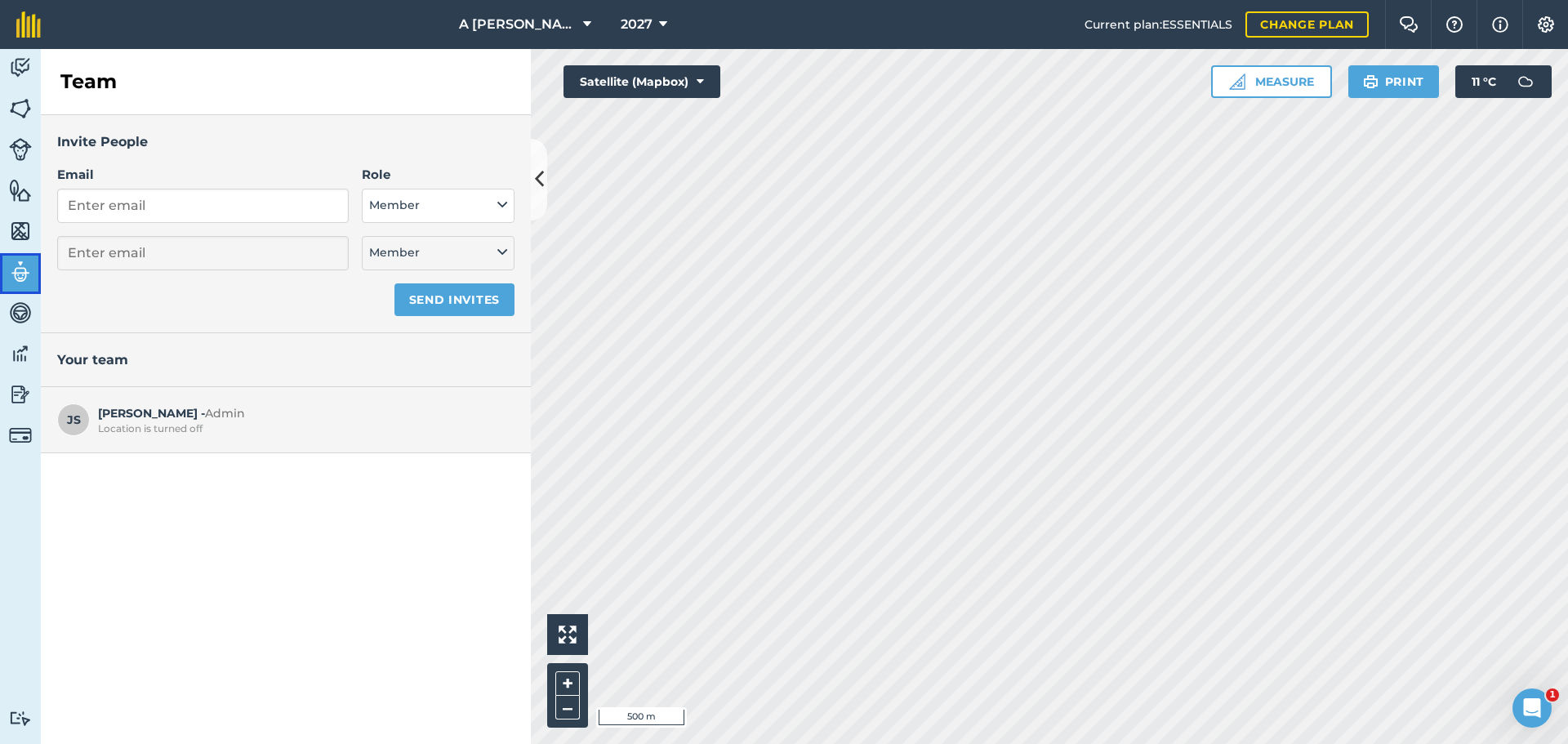
click at [18, 268] on img at bounding box center [20, 272] width 23 height 24
click at [18, 315] on img at bounding box center [20, 312] width 23 height 24
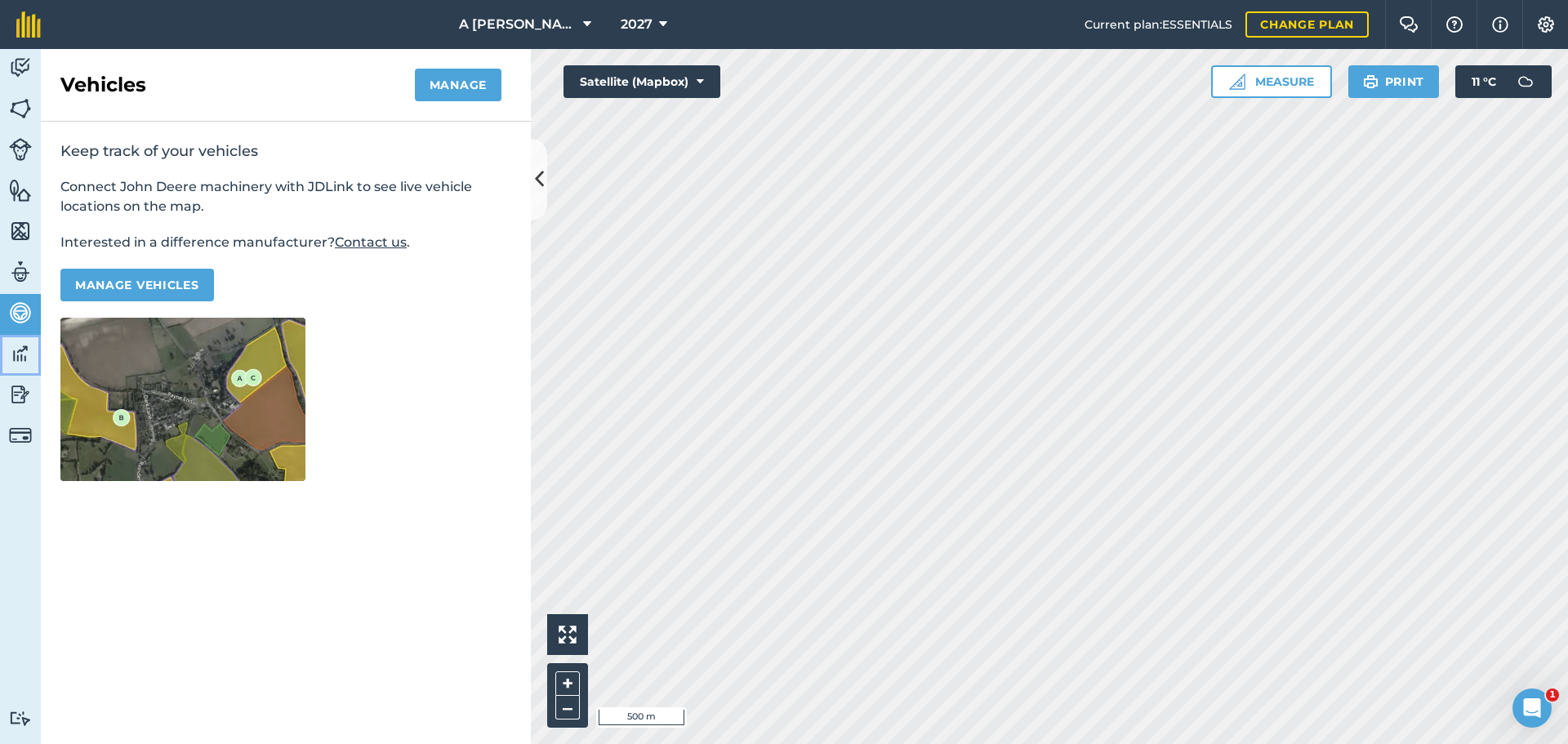
click at [20, 357] on img at bounding box center [20, 353] width 23 height 24
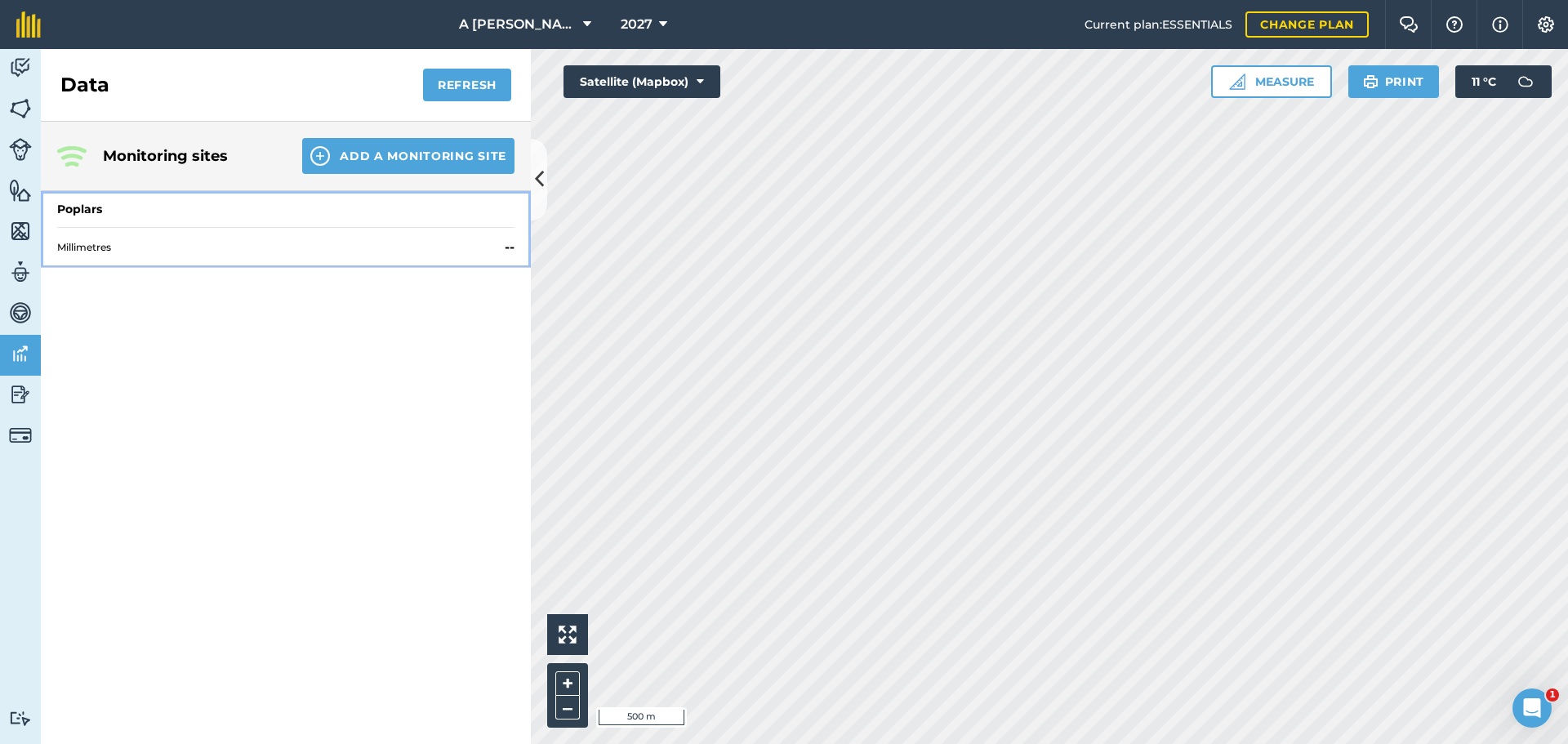
click at [343, 259] on div "Millimetres --" at bounding box center [285, 247] width 457 height 40
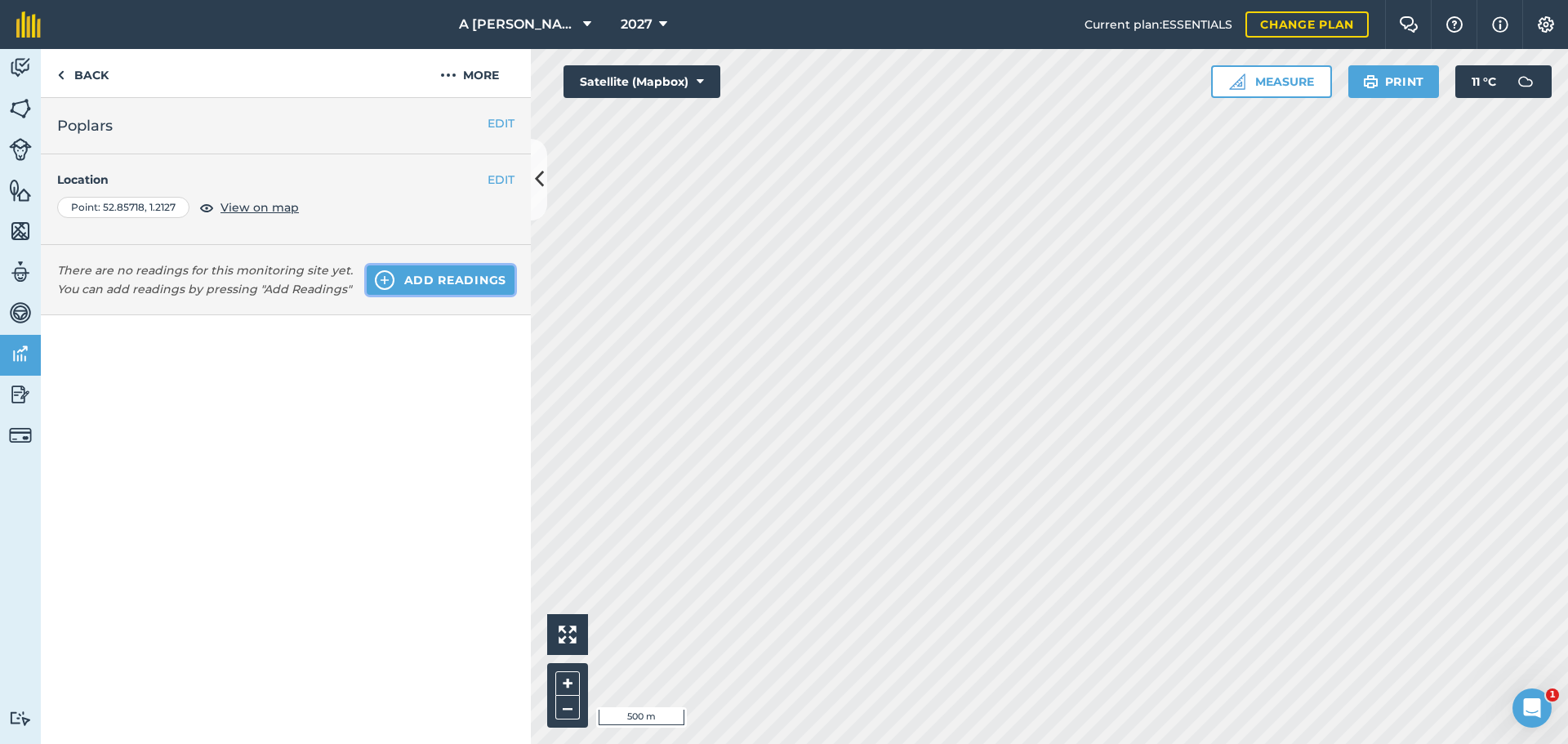
click at [407, 284] on button "Add readings" at bounding box center [440, 280] width 148 height 29
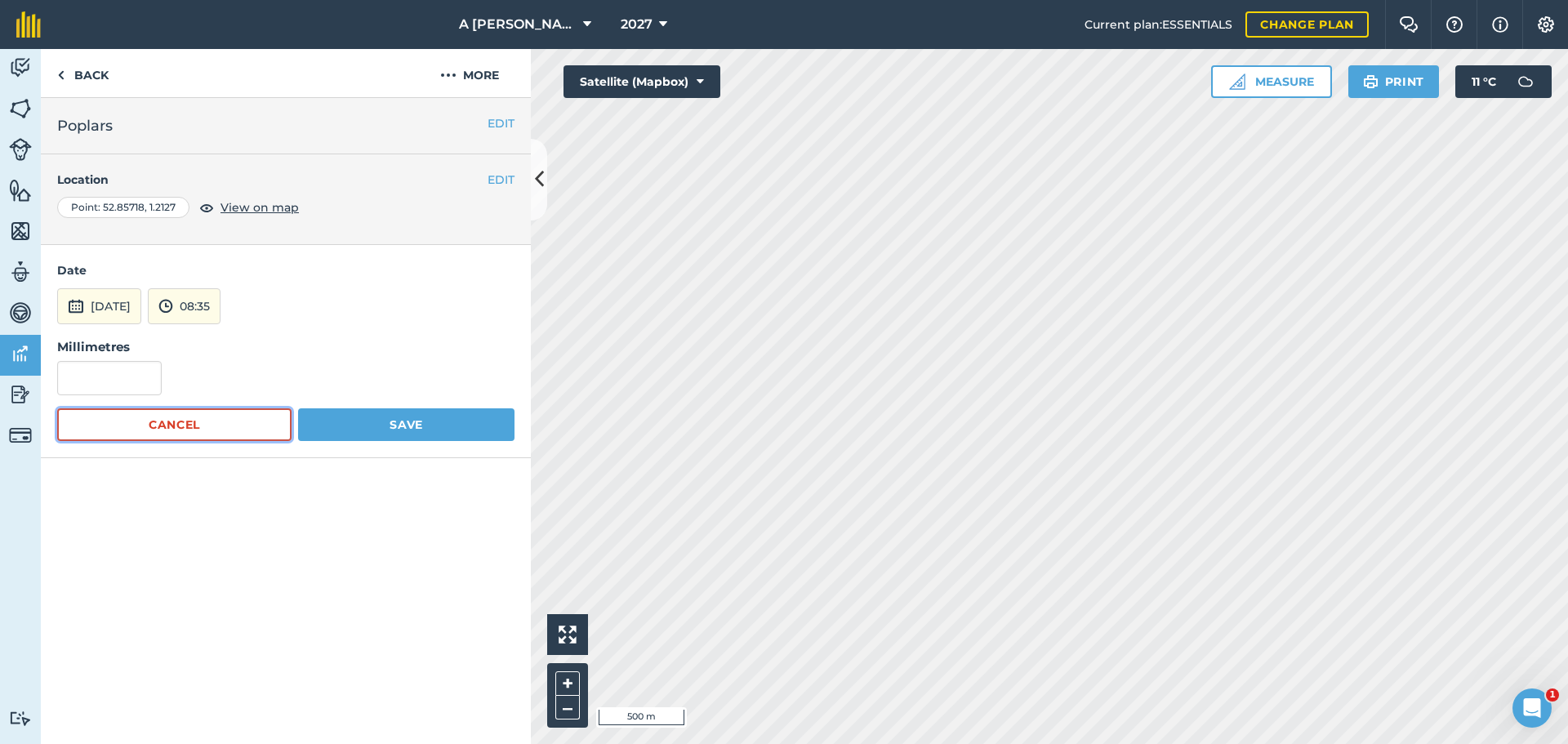
click at [212, 421] on button "Cancel" at bounding box center [174, 424] width 235 height 33
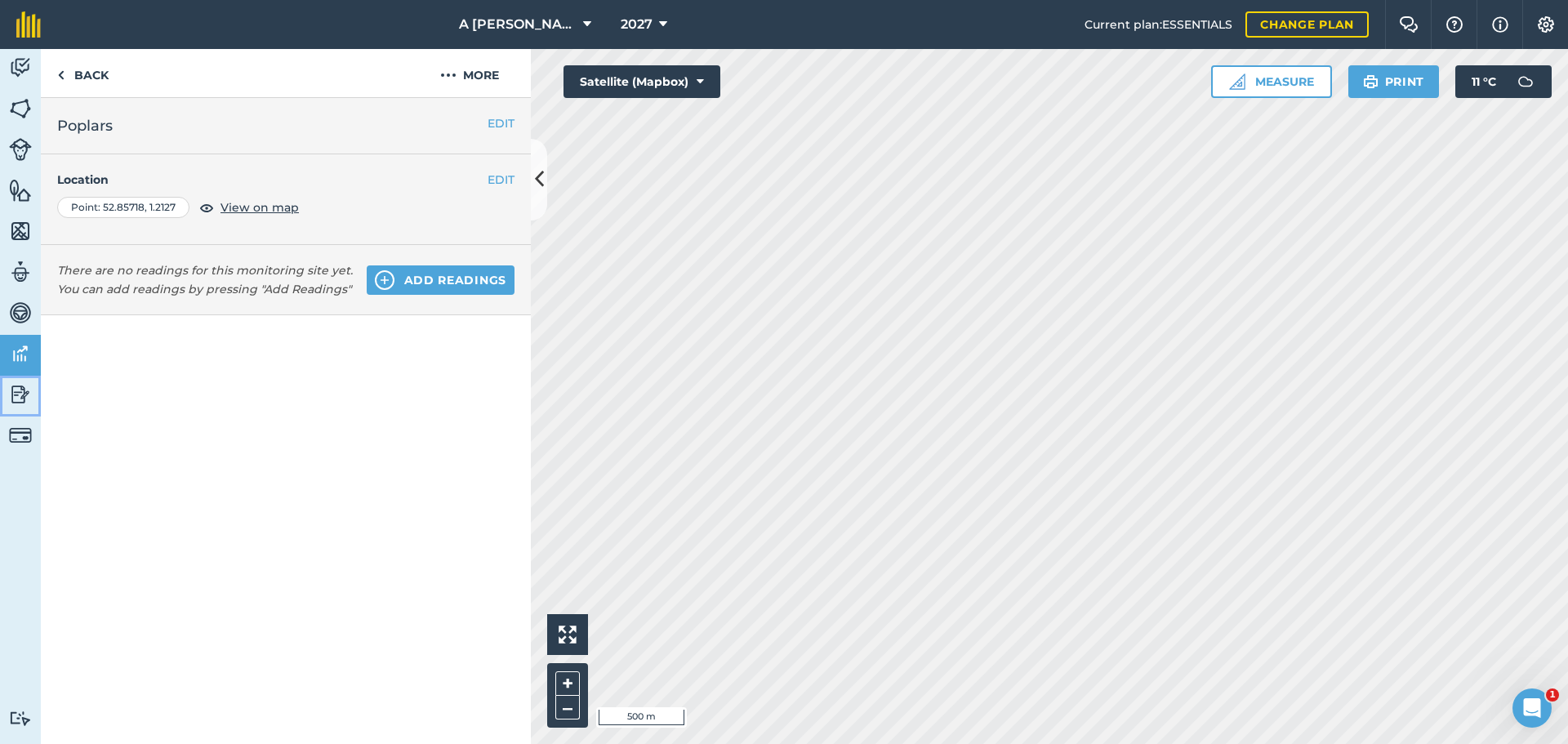
click at [18, 393] on img at bounding box center [20, 394] width 23 height 24
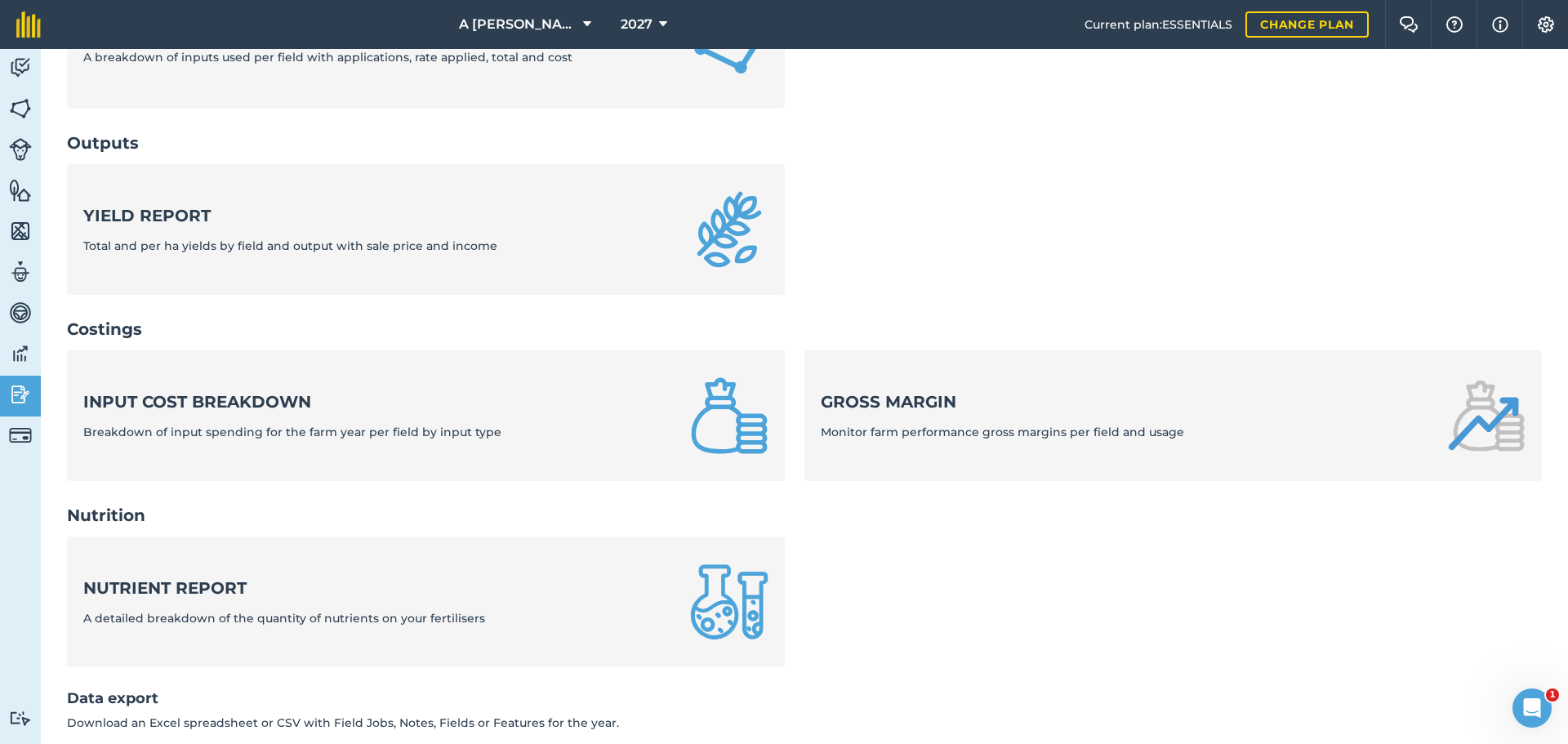
scroll to position [408, 0]
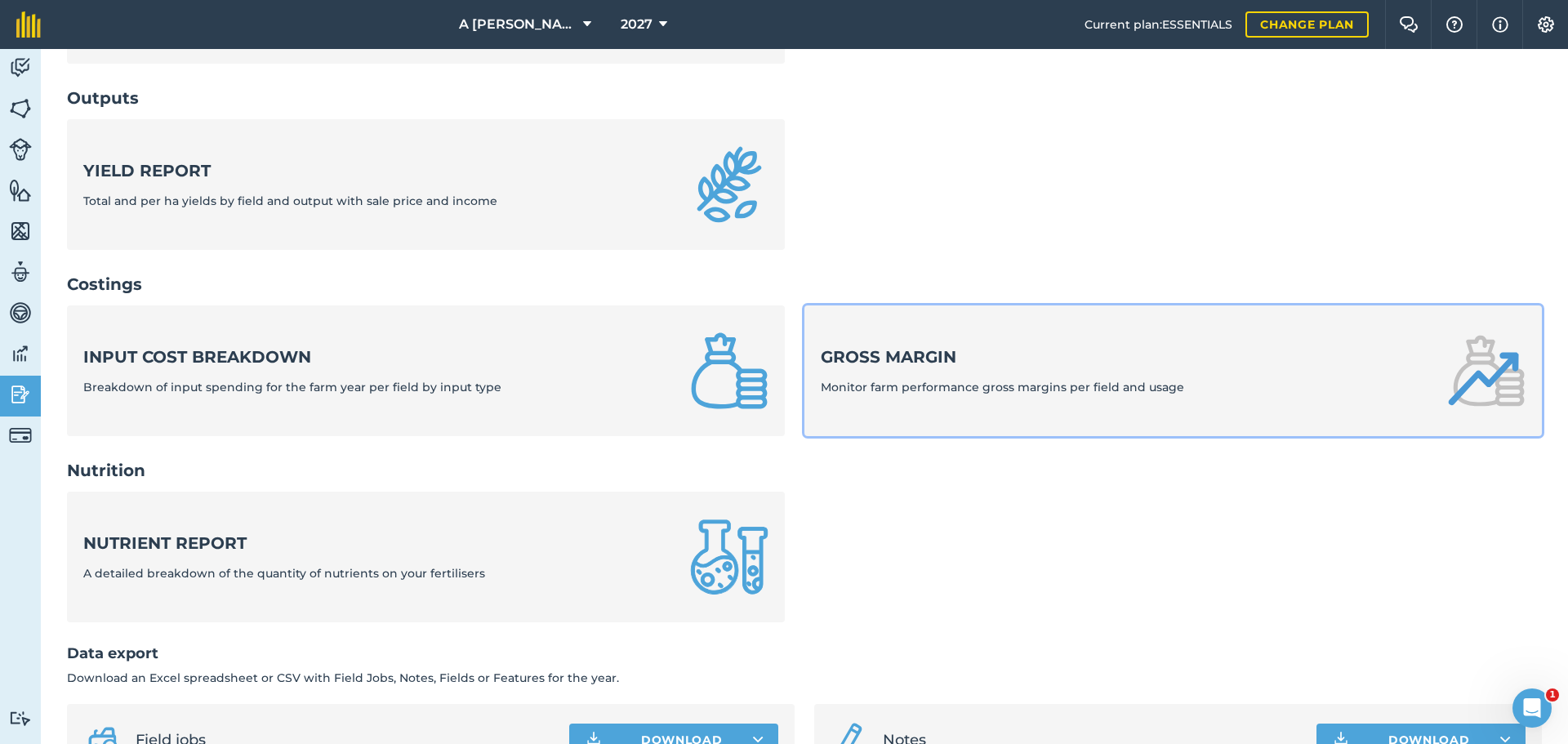
click at [975, 409] on link "Gross margin Monitor farm performance gross margins per field and usage" at bounding box center [1172, 371] width 737 height 131
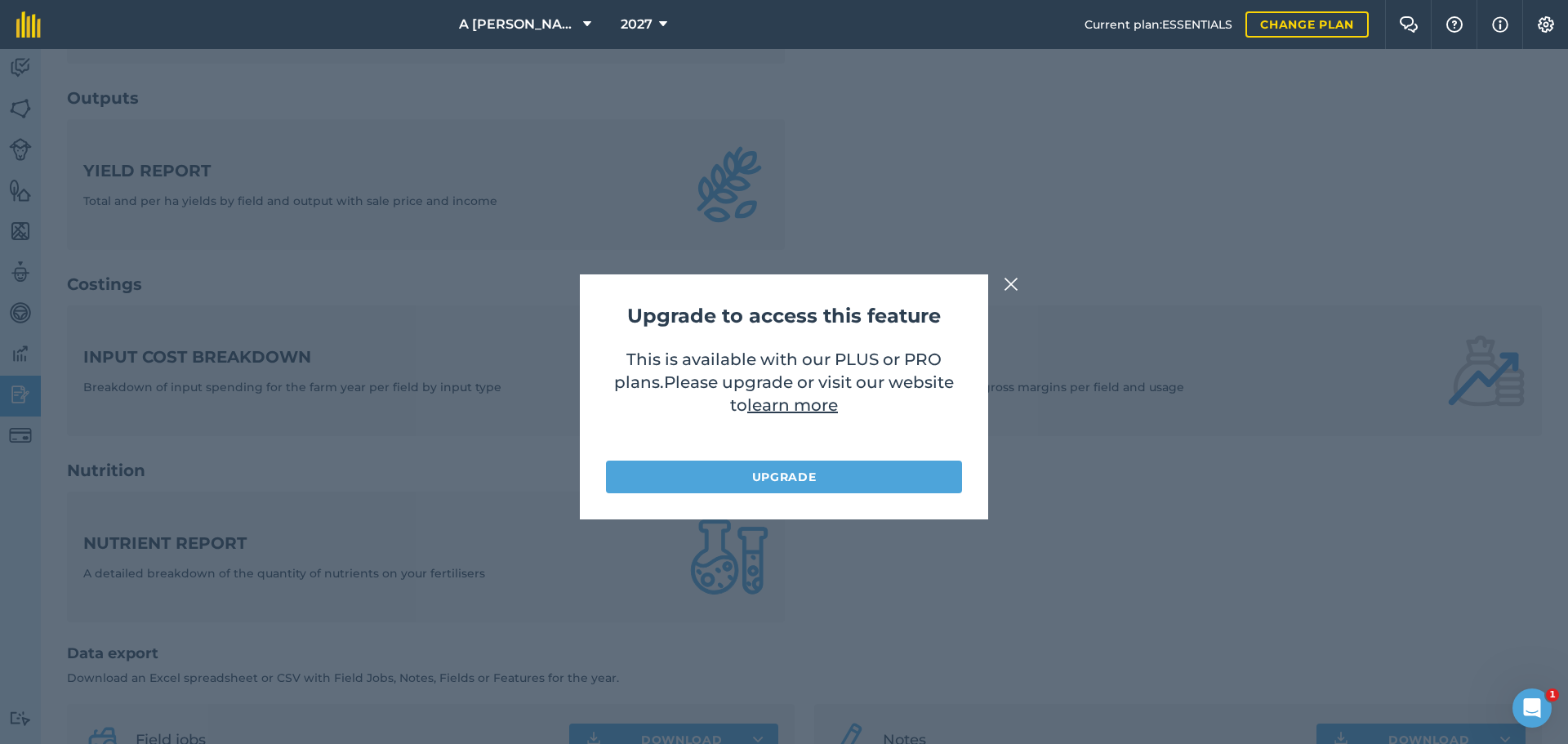
click at [1001, 286] on button at bounding box center [1010, 284] width 19 height 19
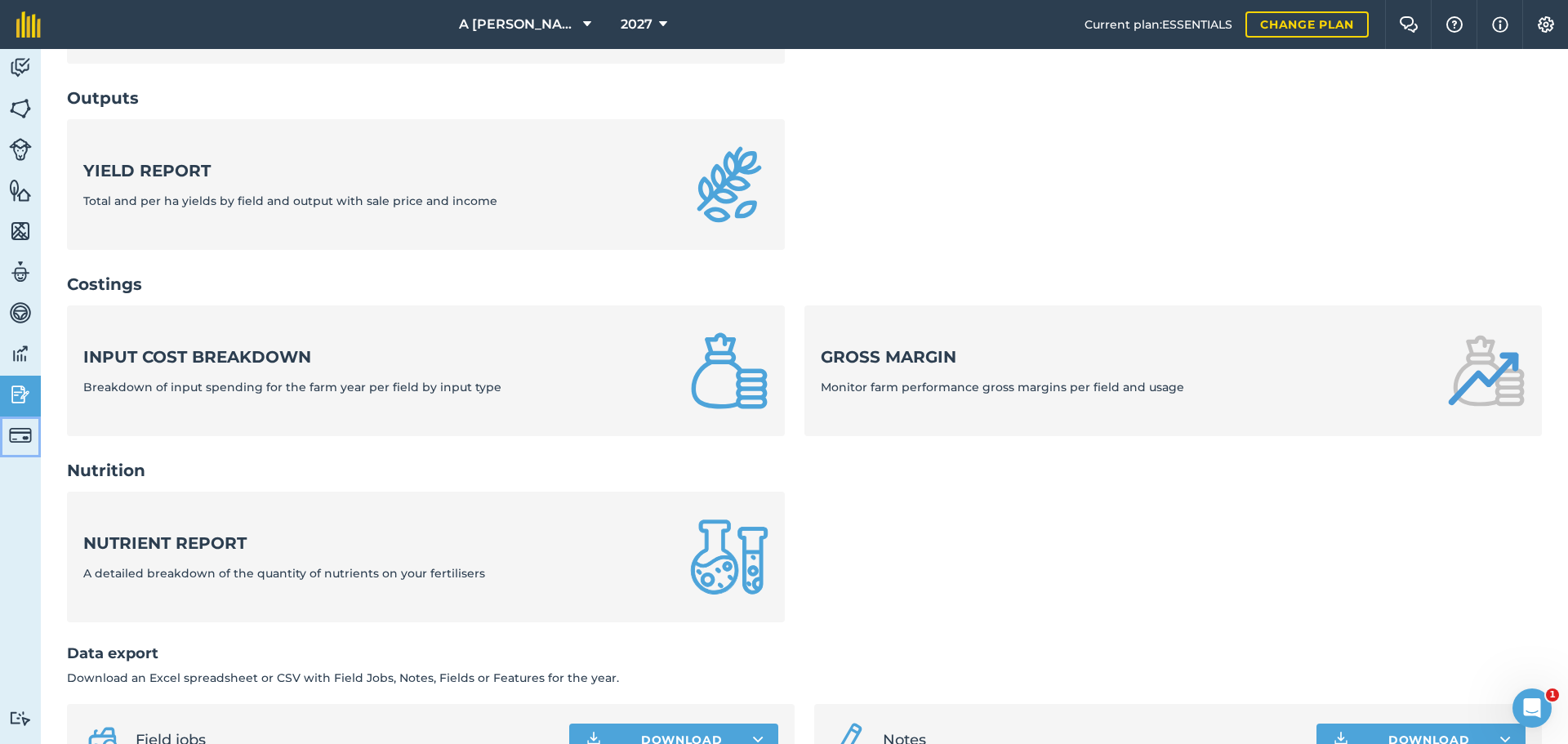
click at [34, 434] on link "Billing" at bounding box center [20, 437] width 41 height 41
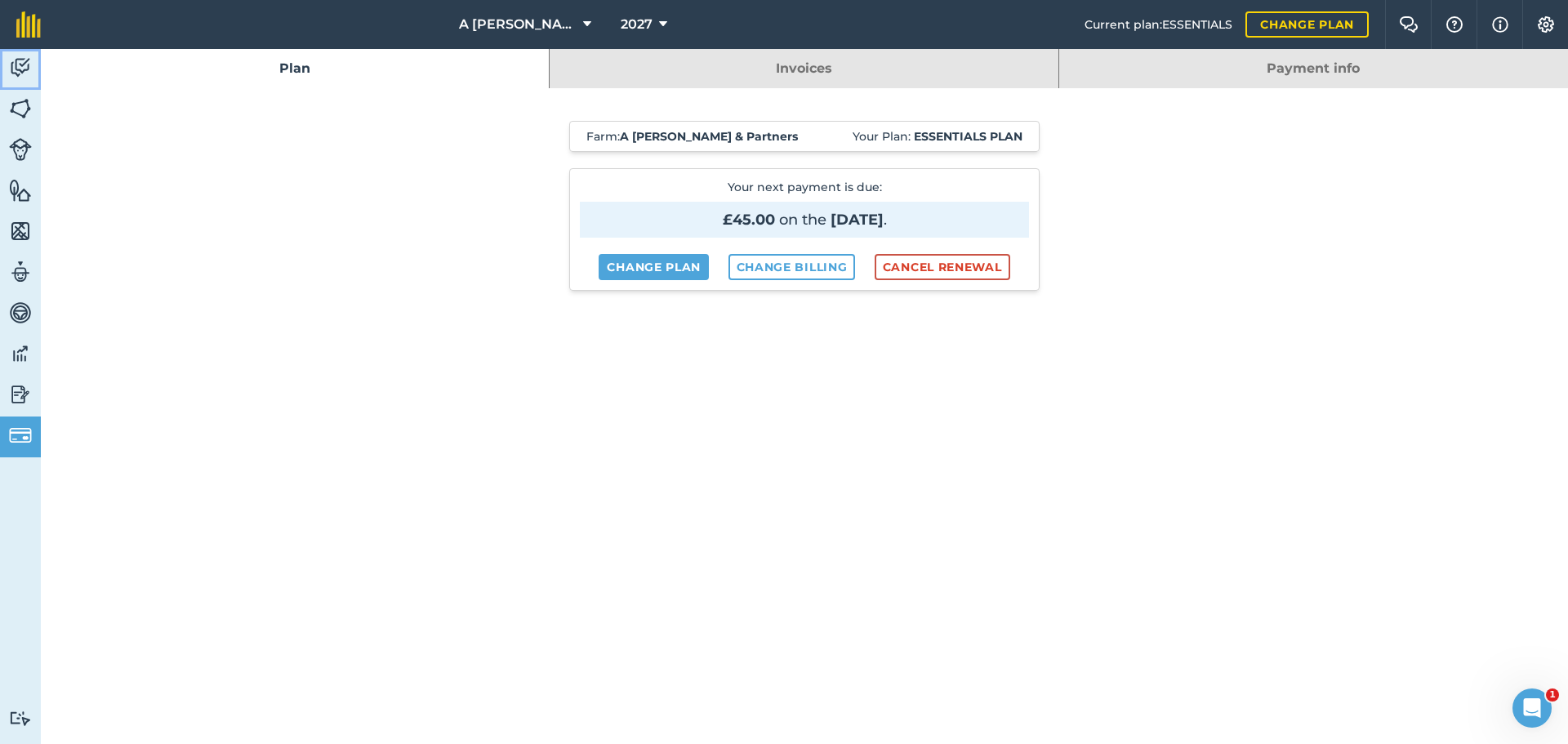
click at [25, 74] on img at bounding box center [20, 67] width 23 height 24
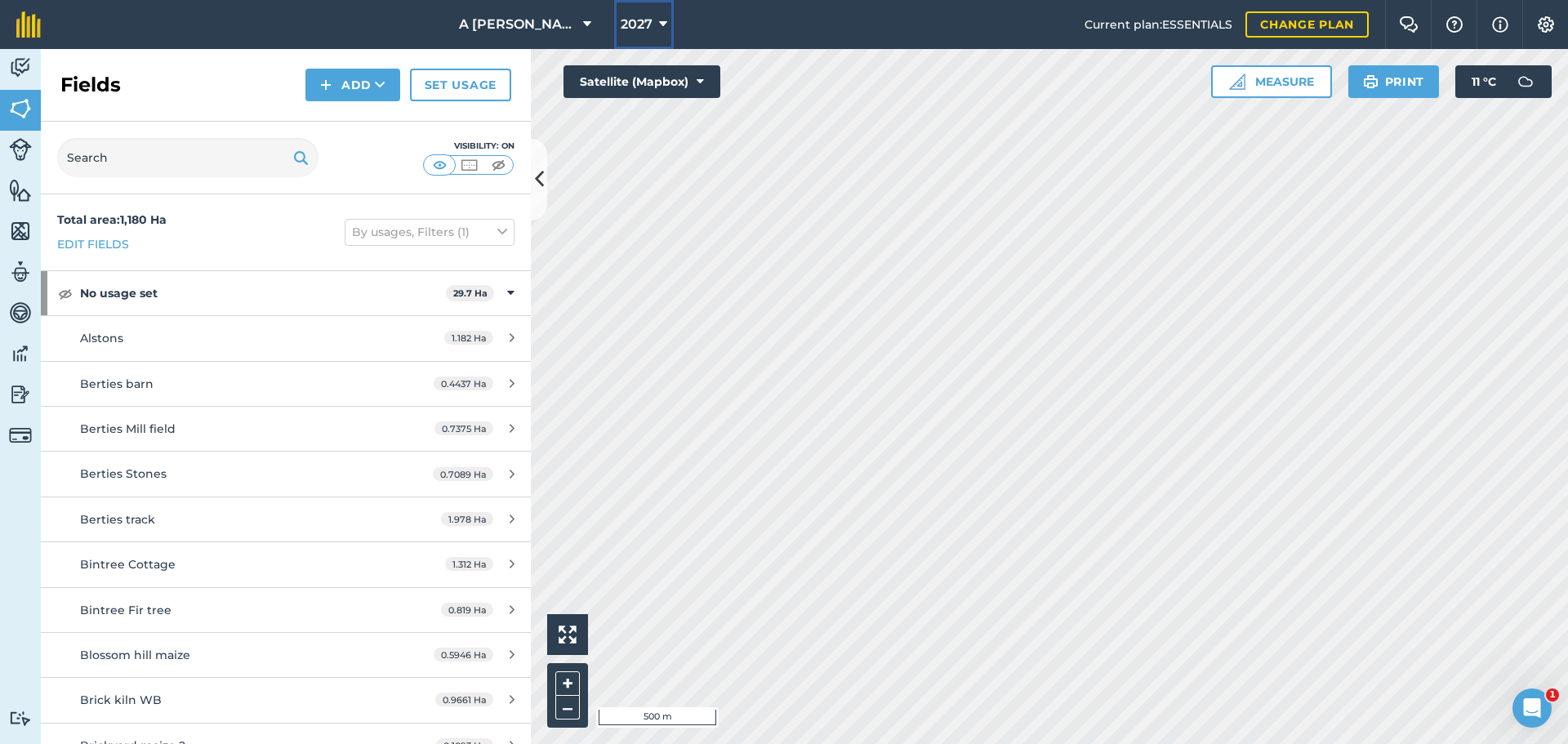
click at [638, 22] on span "2027" at bounding box center [636, 24] width 32 height 19
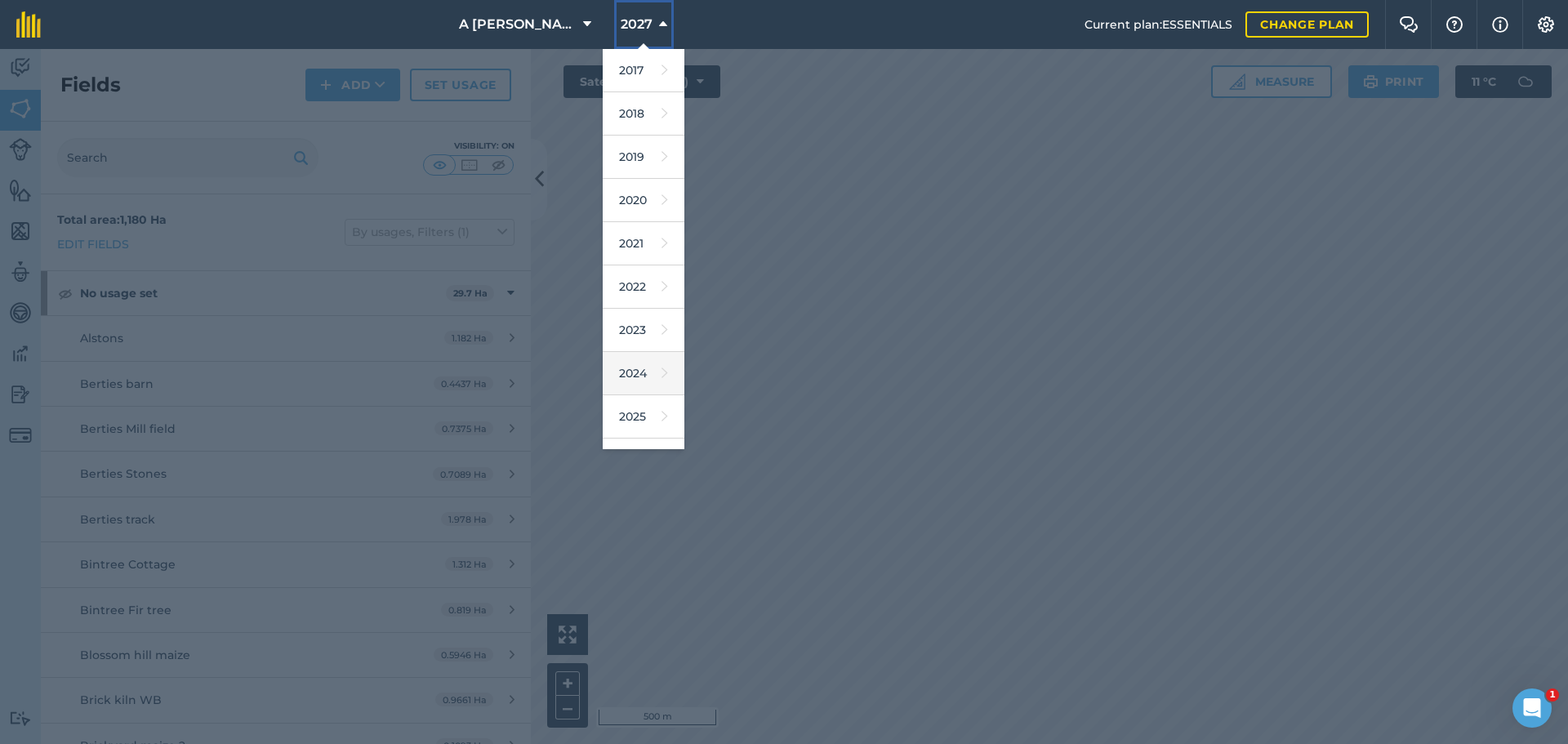
scroll to position [76, 0]
click at [644, 382] on link "2026" at bounding box center [643, 384] width 81 height 44
